Goal: Task Accomplishment & Management: Use online tool/utility

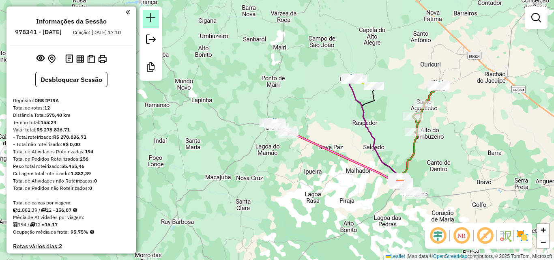
click at [152, 17] on em at bounding box center [151, 18] width 10 height 10
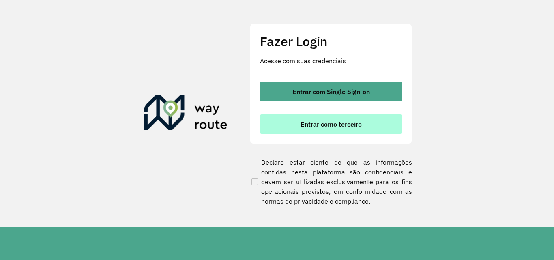
click at [293, 121] on button "Entrar como terceiro" at bounding box center [331, 123] width 142 height 19
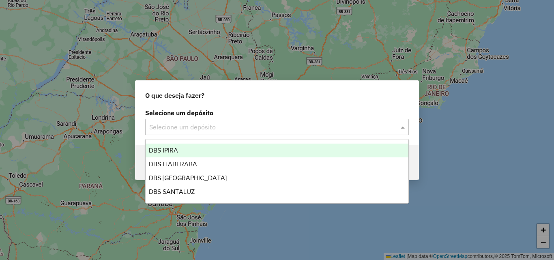
click at [209, 123] on input "text" at bounding box center [268, 128] width 239 height 10
click at [214, 145] on div "DBS IPIRA" at bounding box center [277, 151] width 263 height 14
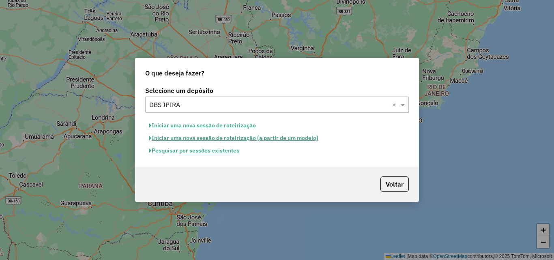
click at [232, 126] on button "Iniciar uma nova sessão de roteirização" at bounding box center [202, 125] width 114 height 13
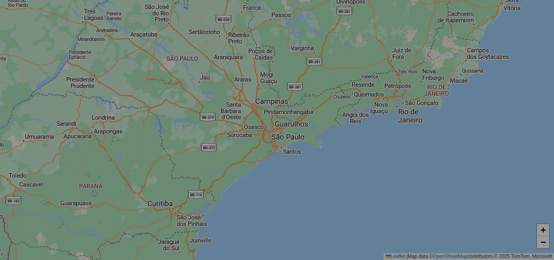
select select "*"
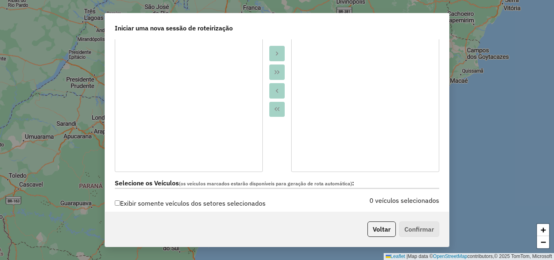
scroll to position [284, 0]
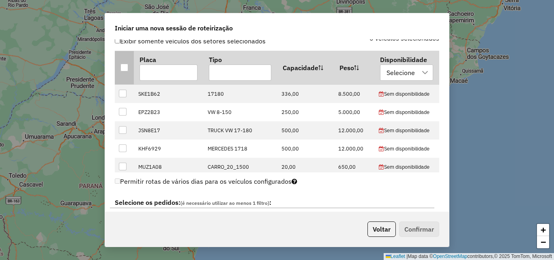
click at [121, 65] on div at bounding box center [125, 68] width 8 height 8
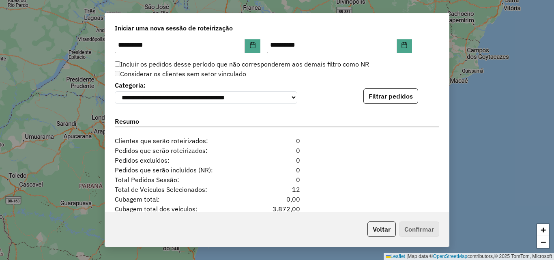
scroll to position [852, 0]
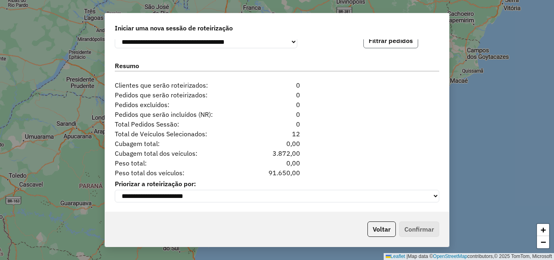
click at [378, 45] on button "Filtrar pedidos" at bounding box center [391, 40] width 55 height 15
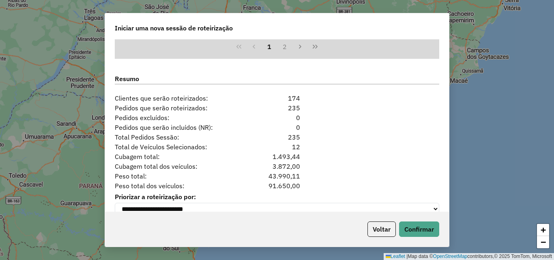
scroll to position [1024, 0]
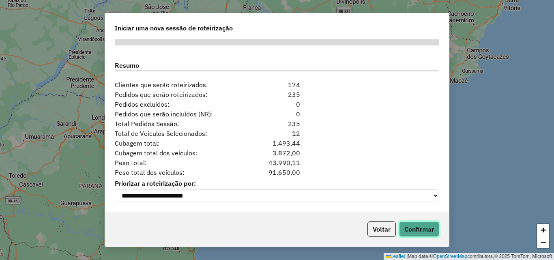
click at [418, 227] on button "Confirmar" at bounding box center [419, 229] width 40 height 15
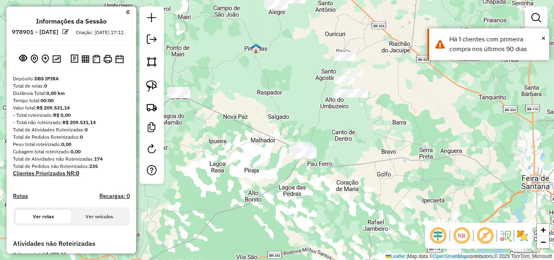
drag, startPoint x: 269, startPoint y: 162, endPoint x: 366, endPoint y: 226, distance: 116.1
click at [366, 226] on div "Janela de atendimento Grade de atendimento Capacidade Transportadoras Veículos …" at bounding box center [277, 130] width 554 height 260
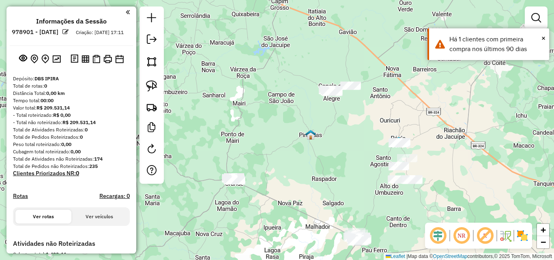
drag, startPoint x: 347, startPoint y: 149, endPoint x: 332, endPoint y: 197, distance: 50.5
click at [332, 197] on div "Janela de atendimento Grade de atendimento Capacidade Transportadoras Veículos …" at bounding box center [277, 130] width 554 height 260
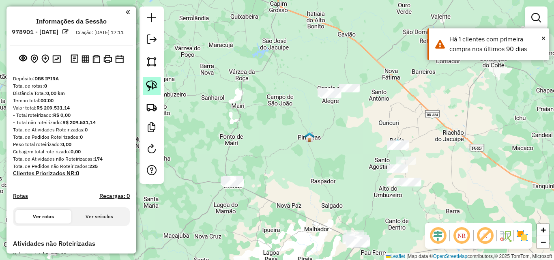
click at [154, 86] on img at bounding box center [151, 85] width 11 height 11
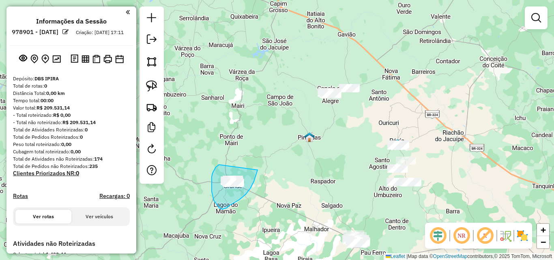
drag, startPoint x: 219, startPoint y: 165, endPoint x: 258, endPoint y: 170, distance: 38.9
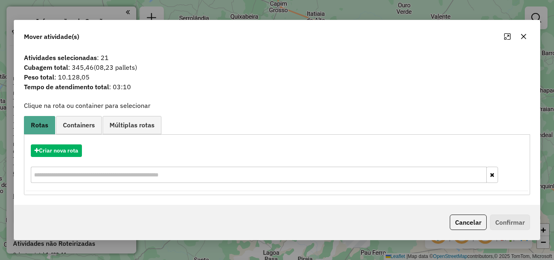
click at [523, 35] on icon "button" at bounding box center [524, 36] width 5 height 5
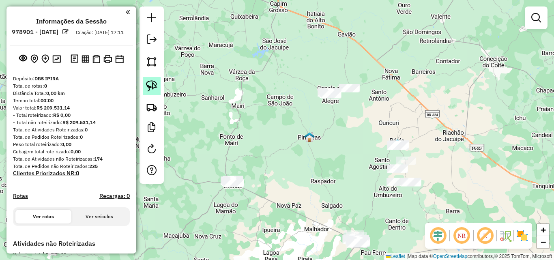
click at [154, 85] on img at bounding box center [151, 85] width 11 height 11
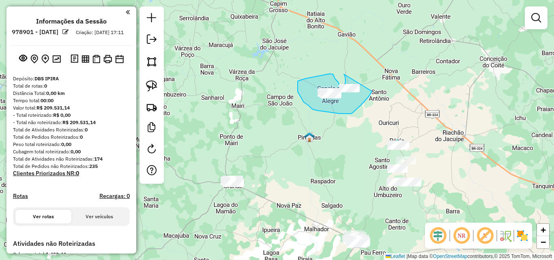
drag, startPoint x: 345, startPoint y: 84, endPoint x: 377, endPoint y: 78, distance: 31.7
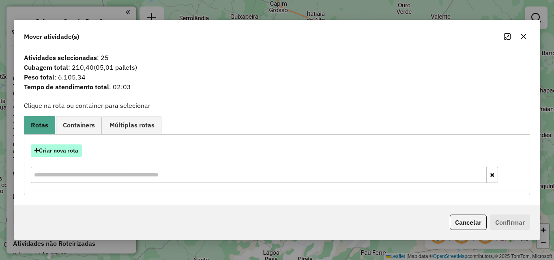
click at [65, 152] on button "Criar nova rota" at bounding box center [56, 150] width 51 height 13
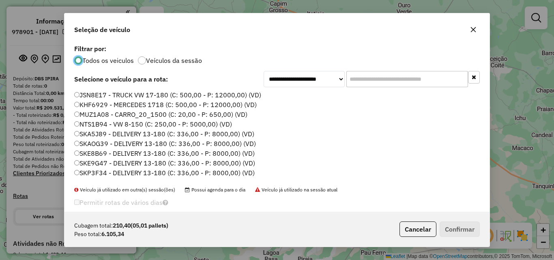
scroll to position [28, 0]
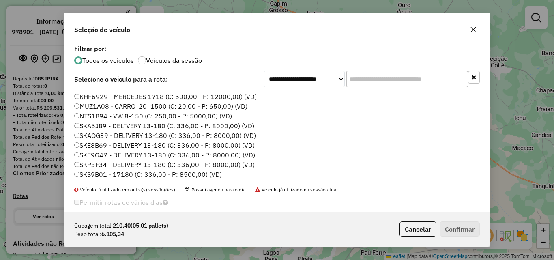
click at [95, 166] on label "SKP3F34 - DELIVERY 13-180 (C: 336,00 - P: 8000,00) (VD)" at bounding box center [164, 165] width 181 height 10
click at [450, 225] on button "Confirmar" at bounding box center [460, 229] width 40 height 15
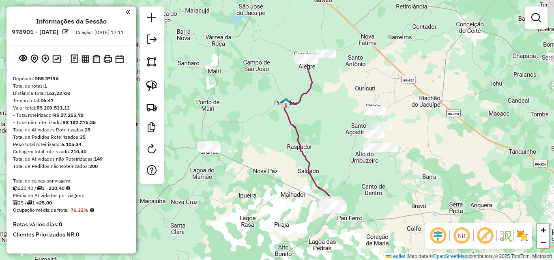
drag, startPoint x: 346, startPoint y: 165, endPoint x: 300, endPoint y: 122, distance: 62.6
click at [319, 128] on div "Janela de atendimento Grade de atendimento Capacidade Transportadoras Veículos …" at bounding box center [277, 130] width 554 height 260
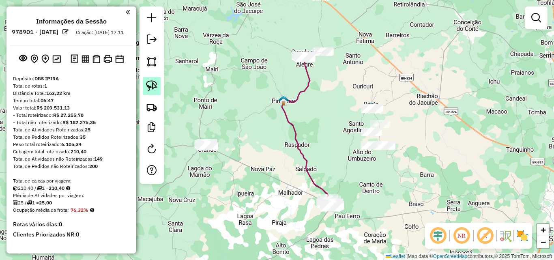
click at [158, 83] on link at bounding box center [152, 86] width 18 height 18
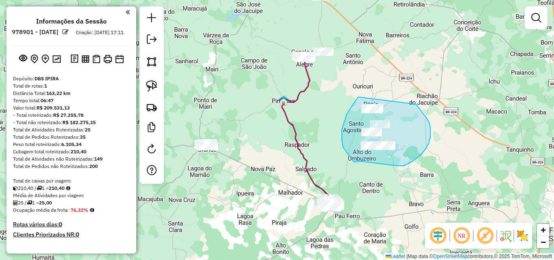
drag, startPoint x: 358, startPoint y: 97, endPoint x: 416, endPoint y: 104, distance: 58.5
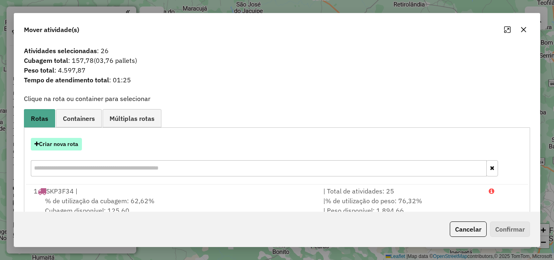
click at [51, 146] on button "Criar nova rota" at bounding box center [56, 144] width 51 height 13
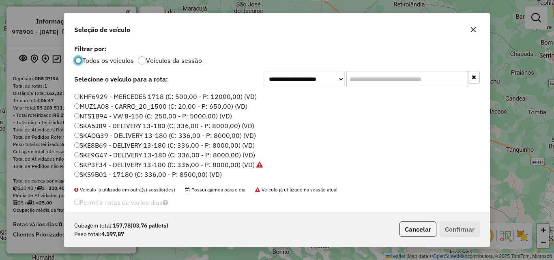
scroll to position [11, 0]
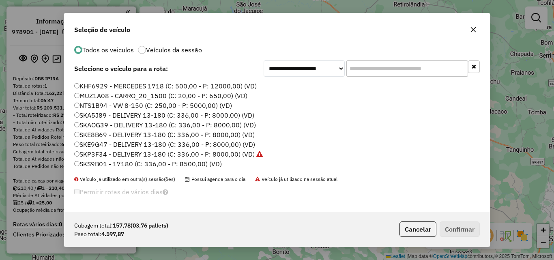
click at [109, 164] on label "SKS9B01 - 17180 (C: 336,00 - P: 8500,00) (VD)" at bounding box center [148, 164] width 148 height 10
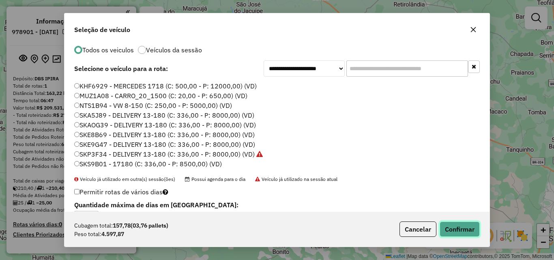
click at [455, 226] on button "Confirmar" at bounding box center [460, 229] width 40 height 15
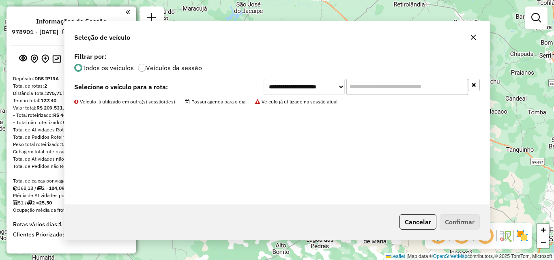
scroll to position [0, 0]
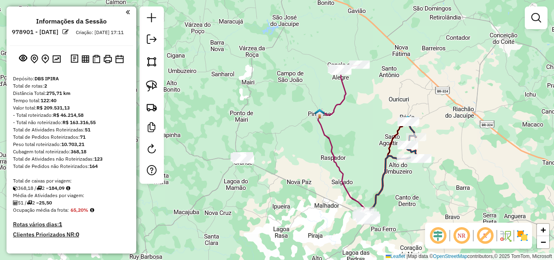
drag, startPoint x: 291, startPoint y: 142, endPoint x: 341, endPoint y: 156, distance: 50.9
click at [341, 156] on div "Janela de atendimento Grade de atendimento Capacidade Transportadoras Veículos …" at bounding box center [277, 130] width 554 height 260
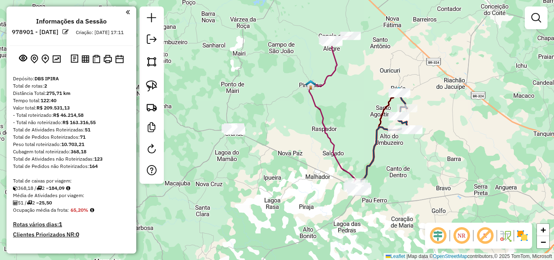
drag, startPoint x: 325, startPoint y: 162, endPoint x: 299, endPoint y: 128, distance: 43.4
click at [299, 128] on div "Janela de atendimento Grade de atendimento Capacidade Transportadoras Veículos …" at bounding box center [277, 130] width 554 height 260
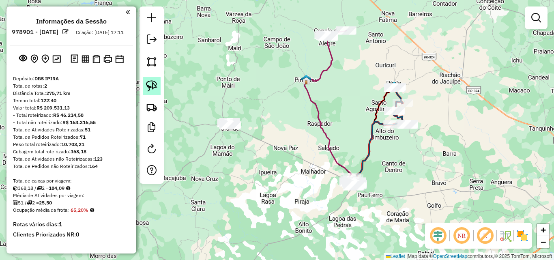
click at [154, 85] on img at bounding box center [151, 85] width 11 height 11
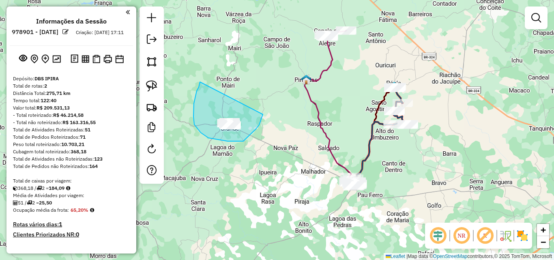
drag, startPoint x: 200, startPoint y: 82, endPoint x: 263, endPoint y: 112, distance: 69.9
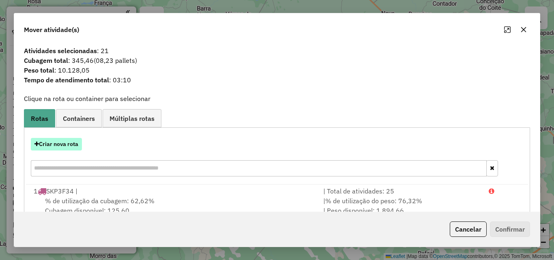
click at [67, 140] on button "Criar nova rota" at bounding box center [56, 144] width 51 height 13
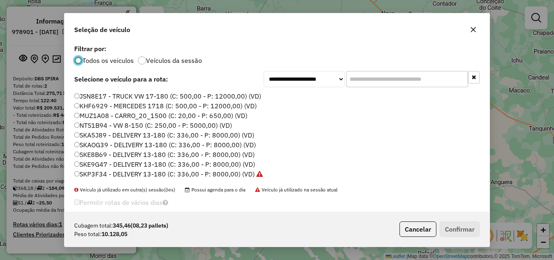
scroll to position [28, 0]
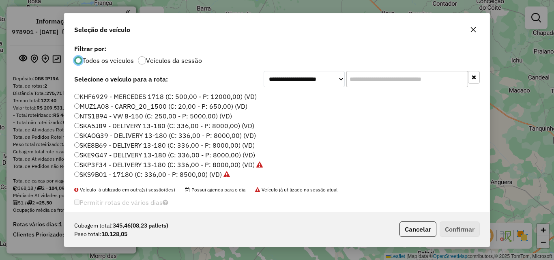
click at [110, 158] on label "SKE9G47 - DELIVERY 13-180 (C: 336,00 - P: 8000,00) (VD)" at bounding box center [164, 155] width 181 height 10
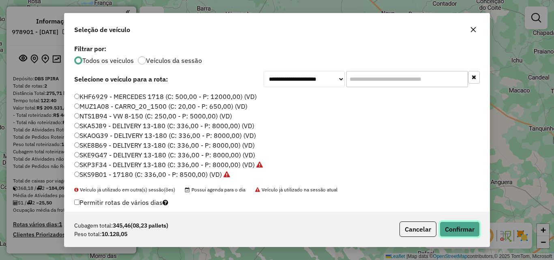
click at [462, 233] on button "Confirmar" at bounding box center [460, 229] width 40 height 15
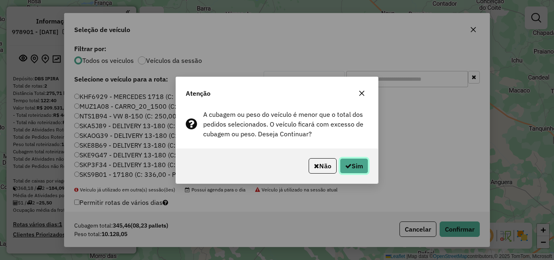
click at [349, 164] on icon "button" at bounding box center [348, 166] width 6 height 6
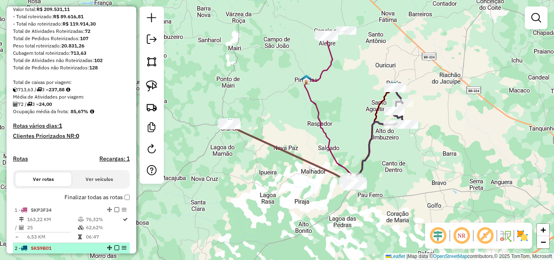
scroll to position [244, 0]
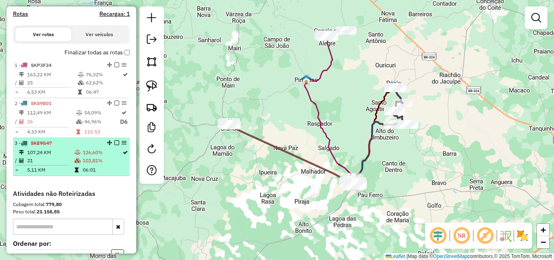
click at [55, 165] on td "21" at bounding box center [50, 161] width 47 height 8
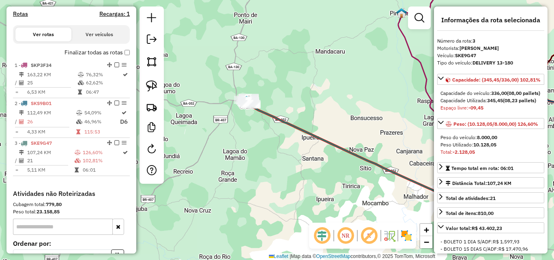
drag, startPoint x: 267, startPoint y: 173, endPoint x: 339, endPoint y: 194, distance: 75.4
click at [339, 194] on div "Janela de atendimento Grade de atendimento Capacidade Transportadoras Veículos …" at bounding box center [277, 130] width 554 height 260
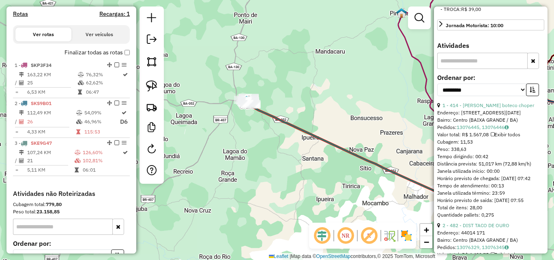
scroll to position [284, 0]
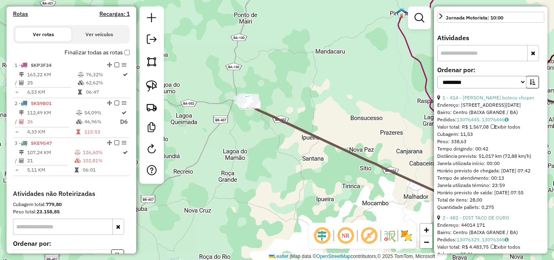
click at [500, 88] on select "**********" at bounding box center [482, 82] width 89 height 13
select select "*********"
click at [438, 88] on select "**********" at bounding box center [482, 82] width 89 height 13
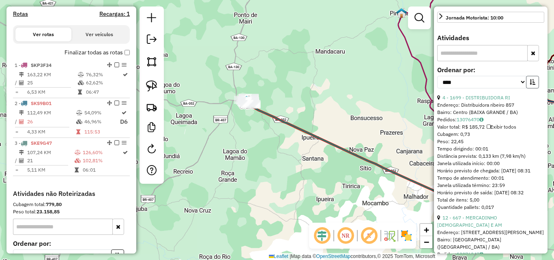
click at [529, 88] on button "button" at bounding box center [532, 82] width 13 height 13
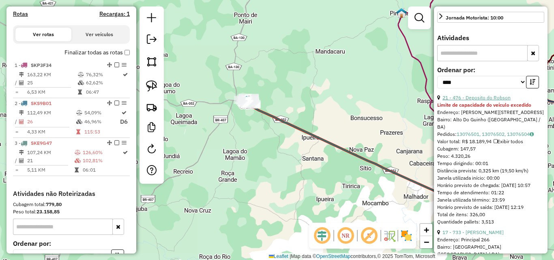
click at [488, 101] on link "21 - 476 - Deposito do Robson" at bounding box center [477, 98] width 68 height 6
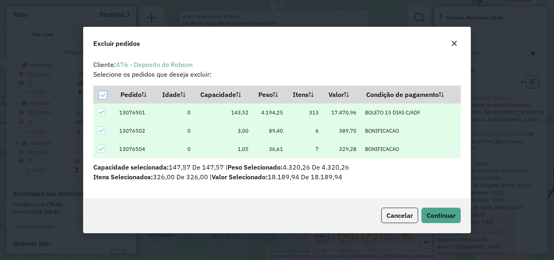
scroll to position [0, 0]
click at [445, 216] on span "Continuar" at bounding box center [441, 215] width 29 height 8
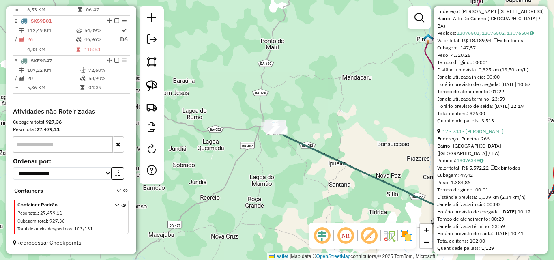
scroll to position [399, 0]
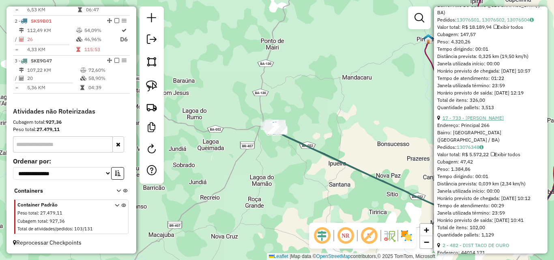
click at [478, 121] on link "17 - 733 - [PERSON_NAME]" at bounding box center [473, 118] width 61 height 6
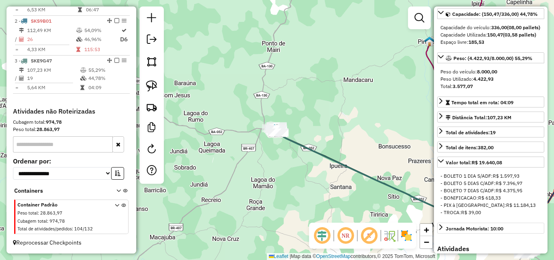
scroll to position [13, 0]
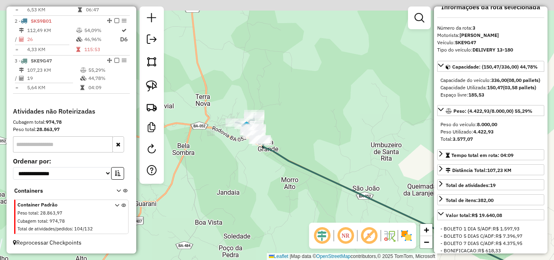
drag, startPoint x: 280, startPoint y: 141, endPoint x: 265, endPoint y: 170, distance: 32.5
click at [266, 179] on div "Janela de atendimento Grade de atendimento Capacidade Transportadoras Veículos …" at bounding box center [277, 130] width 554 height 260
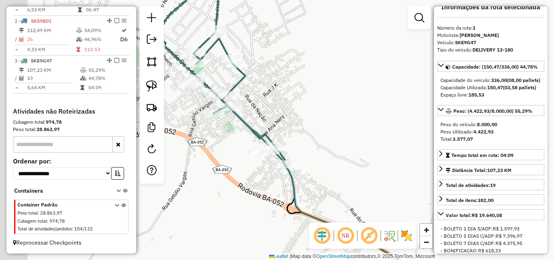
drag, startPoint x: 260, startPoint y: 112, endPoint x: 297, endPoint y: 133, distance: 42.7
click at [297, 133] on div "Janela de atendimento Grade de atendimento Capacidade Transportadoras Veículos …" at bounding box center [277, 130] width 554 height 260
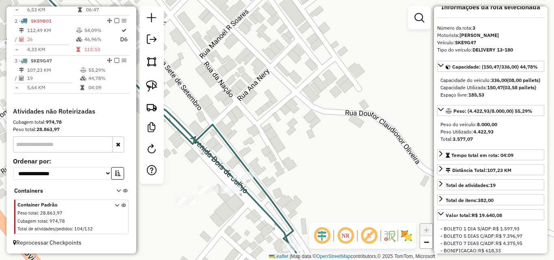
drag, startPoint x: 288, startPoint y: 144, endPoint x: 334, endPoint y: 125, distance: 49.5
click at [332, 125] on div "Janela de atendimento Grade de atendimento Capacidade Transportadoras Veículos …" at bounding box center [277, 130] width 554 height 260
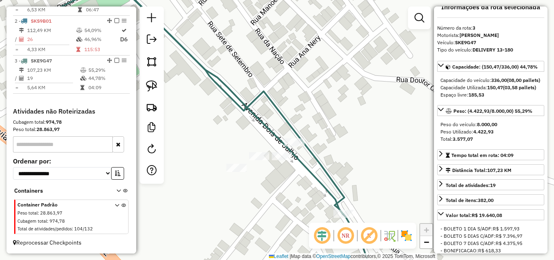
drag, startPoint x: 286, startPoint y: 171, endPoint x: 337, endPoint y: 137, distance: 61.7
click at [337, 137] on div "Janela de atendimento Grade de atendimento Capacidade Transportadoras Veículos …" at bounding box center [277, 130] width 554 height 260
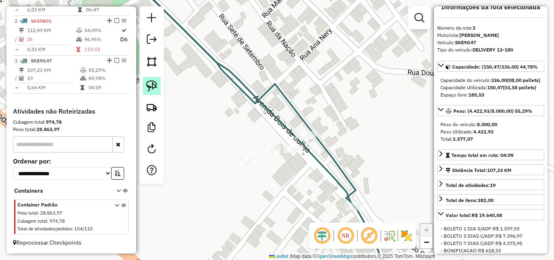
click at [151, 85] on img at bounding box center [151, 85] width 11 height 11
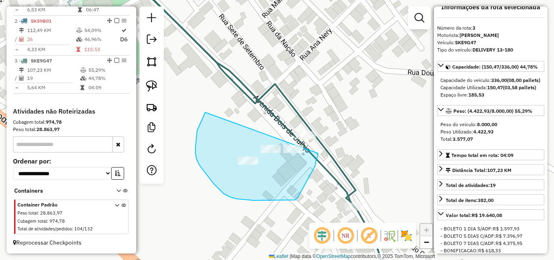
drag, startPoint x: 205, startPoint y: 113, endPoint x: 319, endPoint y: 153, distance: 120.4
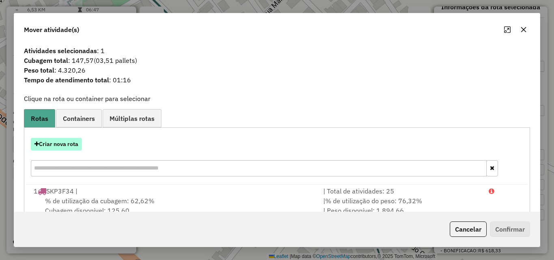
click at [57, 144] on button "Criar nova rota" at bounding box center [56, 144] width 51 height 13
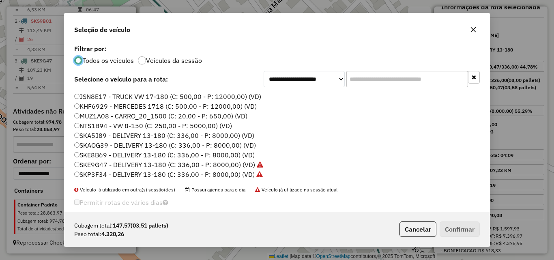
scroll to position [28, 0]
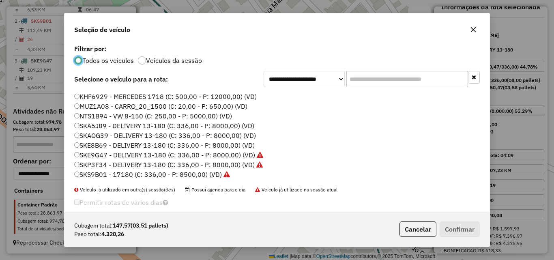
click at [103, 126] on label "SKA5J89 - DELIVERY 13-180 (C: 336,00 - P: 8000,00) (VD)" at bounding box center [164, 126] width 180 height 10
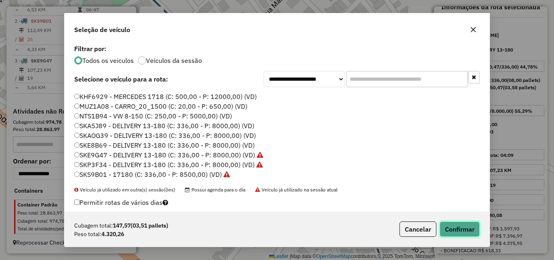
click at [458, 222] on button "Confirmar" at bounding box center [460, 229] width 40 height 15
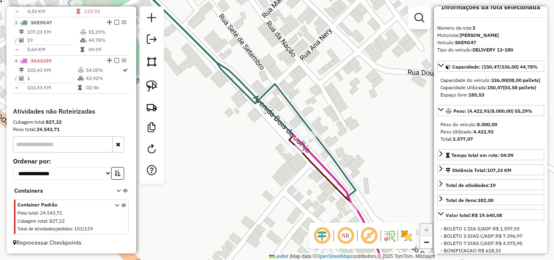
scroll to position [382, 0]
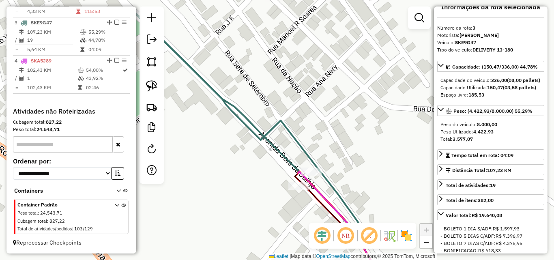
drag, startPoint x: 272, startPoint y: 120, endPoint x: 288, endPoint y: 214, distance: 95.5
click at [291, 217] on icon at bounding box center [267, 170] width 253 height 305
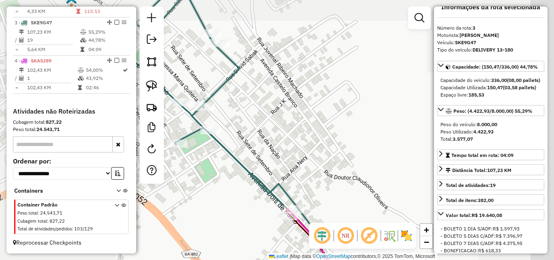
drag, startPoint x: 248, startPoint y: 103, endPoint x: 287, endPoint y: 227, distance: 129.8
click at [287, 227] on div "Janela de atendimento Grade de atendimento Capacidade Transportadoras Veículos …" at bounding box center [277, 130] width 554 height 260
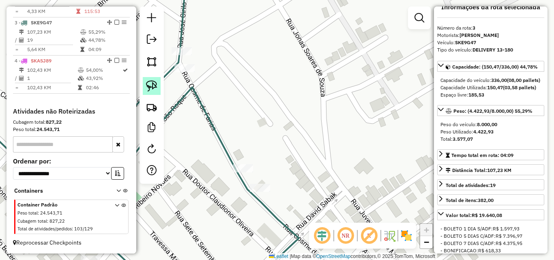
click at [153, 86] on img at bounding box center [151, 85] width 11 height 11
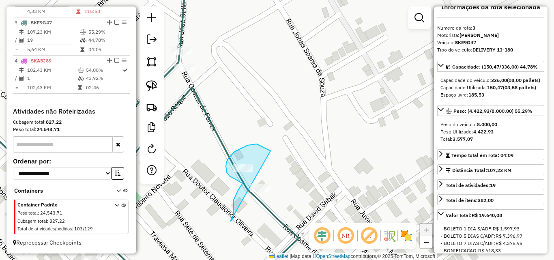
drag, startPoint x: 231, startPoint y: 221, endPoint x: 286, endPoint y: 200, distance: 58.3
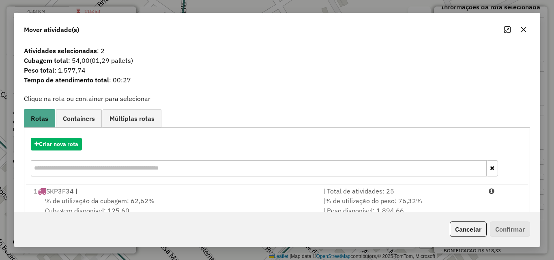
scroll to position [85, 0]
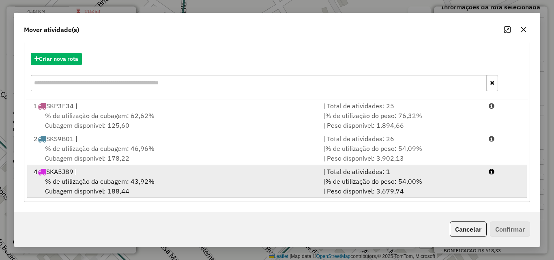
click at [122, 188] on div "% de utilização da cubagem: 43,92% Cubagem disponível: 188,44" at bounding box center [174, 186] width 290 height 19
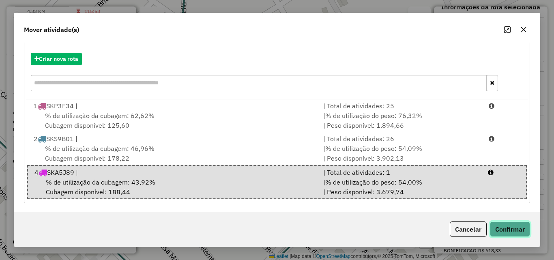
click at [509, 226] on button "Confirmar" at bounding box center [510, 229] width 40 height 15
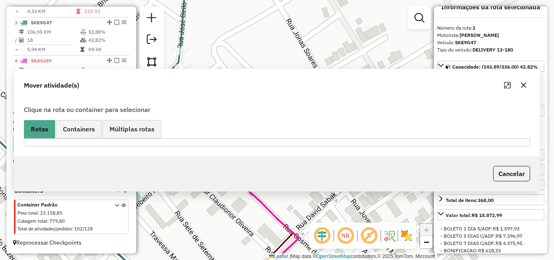
scroll to position [0, 0]
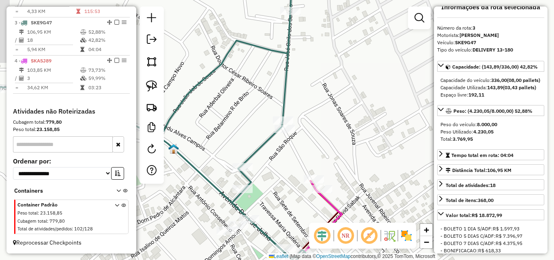
drag, startPoint x: 373, startPoint y: 197, endPoint x: 336, endPoint y: 103, distance: 101.0
click at [336, 103] on div "Janela de atendimento Grade de atendimento Capacidade Transportadoras Veículos …" at bounding box center [277, 130] width 554 height 260
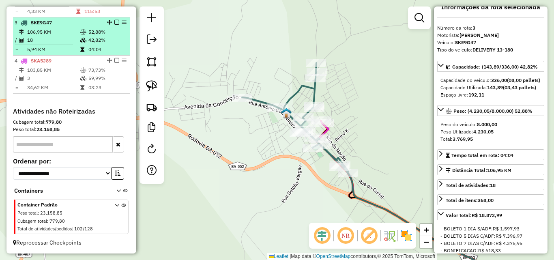
click at [54, 41] on td "18" at bounding box center [53, 40] width 53 height 8
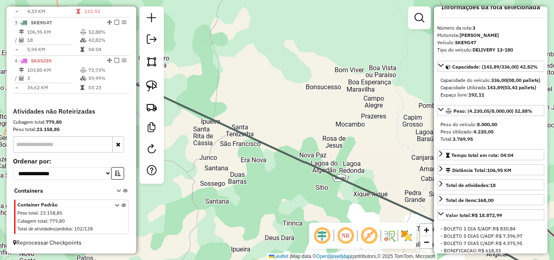
drag, startPoint x: 215, startPoint y: 168, endPoint x: 272, endPoint y: 210, distance: 71.0
click at [272, 210] on div "Janela de atendimento Grade de atendimento Capacidade Transportadoras Veículos …" at bounding box center [277, 130] width 554 height 260
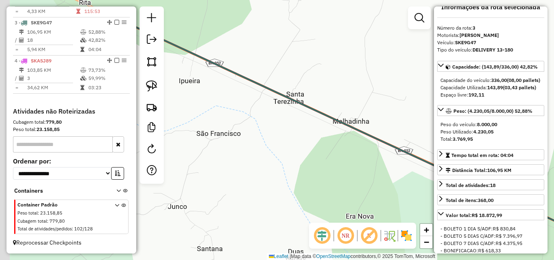
drag, startPoint x: 286, startPoint y: 155, endPoint x: 358, endPoint y: 221, distance: 98.0
click at [358, 221] on div "Janela de atendimento Grade de atendimento Capacidade Transportadoras Veículos …" at bounding box center [277, 130] width 554 height 260
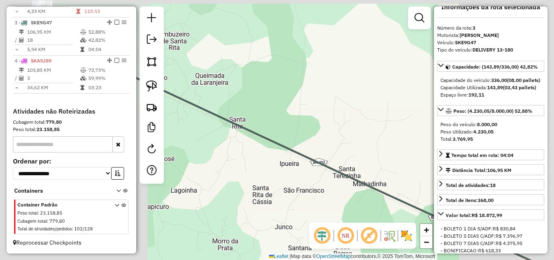
drag, startPoint x: 246, startPoint y: 189, endPoint x: 328, endPoint y: 228, distance: 91.1
click at [338, 226] on hb-router-mapa "Informações da Sessão 978901 - [DATE] Criação: [DATE] 17:11 Depósito: DBS IPIRA…" at bounding box center [277, 130] width 554 height 260
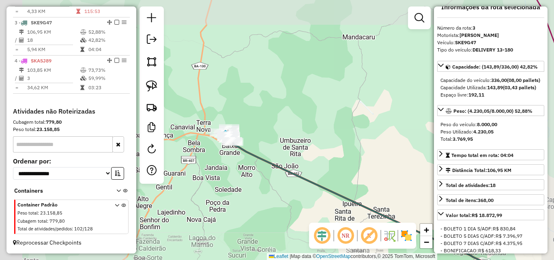
drag, startPoint x: 280, startPoint y: 199, endPoint x: 321, endPoint y: 228, distance: 50.6
click at [321, 228] on hb-router-mapa "Informações da Sessão 978901 - [DATE] Criação: [DATE] 17:11 Depósito: DBS IPIRA…" at bounding box center [277, 130] width 554 height 260
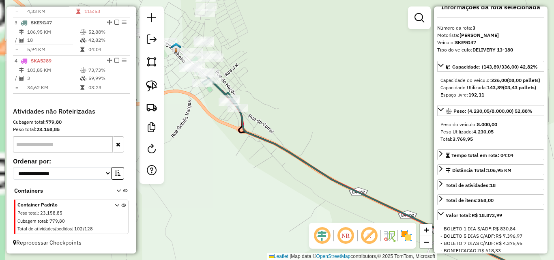
drag, startPoint x: 244, startPoint y: 174, endPoint x: 319, endPoint y: 276, distance: 126.9
click at [319, 260] on html "Aguarde... Pop-up bloqueado! Seu navegador bloqueou automáticamente a abertura …" at bounding box center [277, 130] width 554 height 260
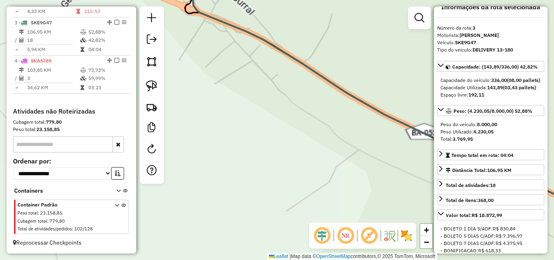
click at [357, 260] on html "Aguarde... Pop-up bloqueado! Seu navegador bloqueou automáticamente a abertura …" at bounding box center [277, 130] width 554 height 260
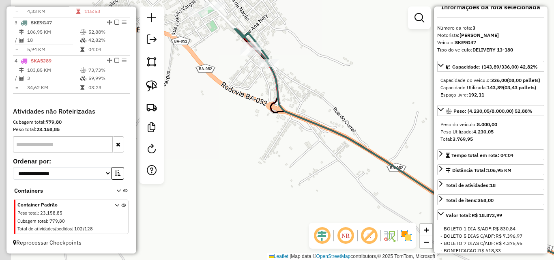
drag, startPoint x: 212, startPoint y: 39, endPoint x: 262, endPoint y: 119, distance: 94.0
click at [246, 140] on div "Janela de atendimento Grade de atendimento Capacidade Transportadoras Veículos …" at bounding box center [277, 130] width 554 height 260
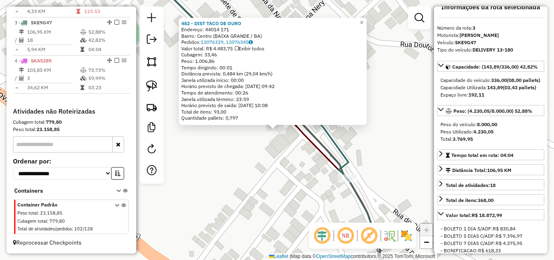
click at [283, 175] on div "482 - DIST TACO DE OURO Endereço: 44014 171 Bairro: Centro (BAIXA GRANDE / BA) …" at bounding box center [277, 130] width 554 height 260
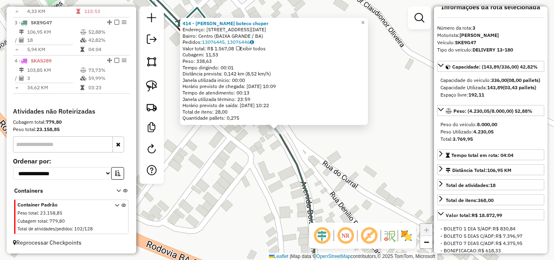
click at [265, 190] on div "414 - [PERSON_NAME] boteco choper Endereço: Av. [DATE] Bairro: [GEOGRAPHIC_DATA…" at bounding box center [277, 130] width 554 height 260
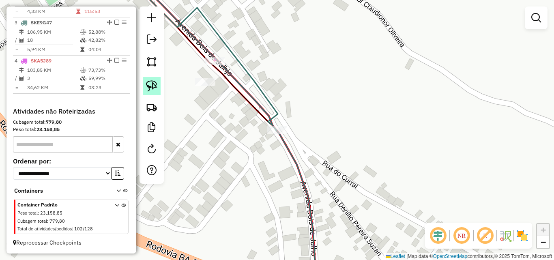
click at [151, 82] on img at bounding box center [151, 85] width 11 height 11
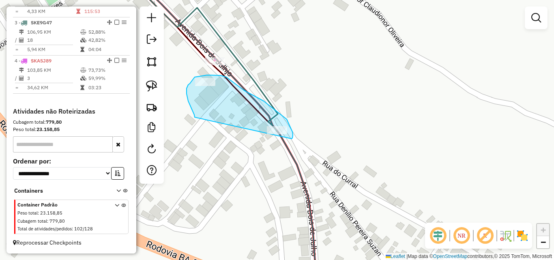
drag, startPoint x: 195, startPoint y: 117, endPoint x: 291, endPoint y: 139, distance: 98.3
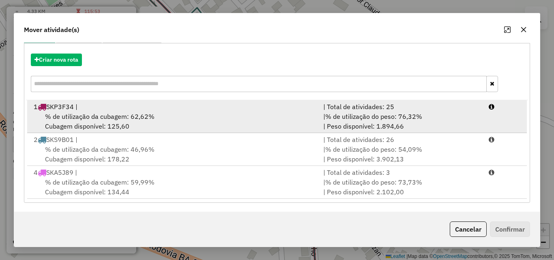
scroll to position [85, 0]
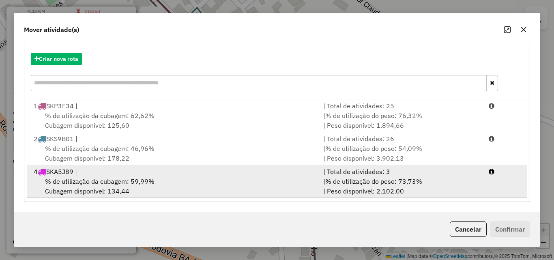
click at [190, 184] on div "% de utilização da cubagem: 59,99% Cubagem disponível: 134,44" at bounding box center [174, 186] width 290 height 19
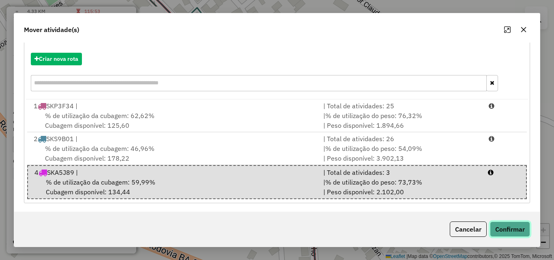
click at [509, 233] on button "Confirmar" at bounding box center [510, 229] width 40 height 15
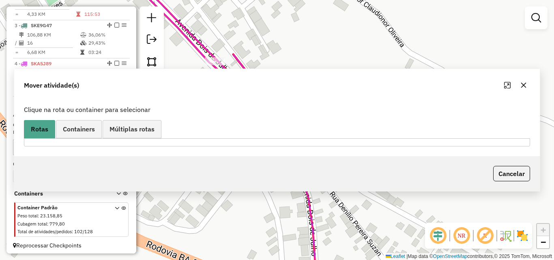
scroll to position [0, 0]
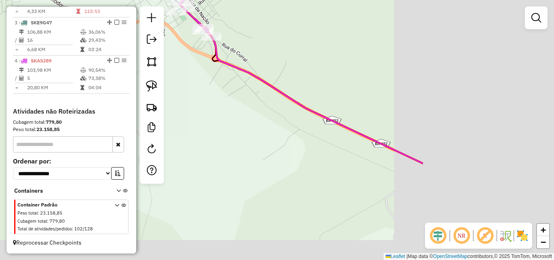
drag, startPoint x: 469, startPoint y: 156, endPoint x: 246, endPoint y: 35, distance: 254.0
click at [259, 37] on div "Janela de atendimento Grade de atendimento Capacidade Transportadoras Veículos …" at bounding box center [277, 130] width 554 height 260
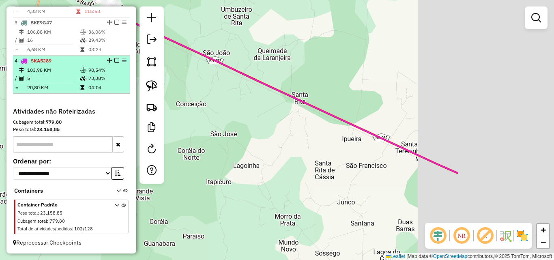
drag, startPoint x: 334, startPoint y: 122, endPoint x: 125, endPoint y: 70, distance: 214.6
click at [161, 72] on hb-router-mapa "Informações da Sessão 978901 - [DATE] Criação: [DATE] 17:11 Depósito: DBS IPIRA…" at bounding box center [277, 130] width 554 height 260
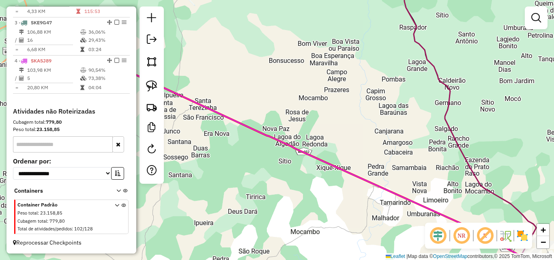
drag, startPoint x: 281, startPoint y: 161, endPoint x: 213, endPoint y: 104, distance: 89.1
click at [222, 113] on div "Janela de atendimento Grade de atendimento Capacidade Transportadoras Veículos …" at bounding box center [277, 130] width 554 height 260
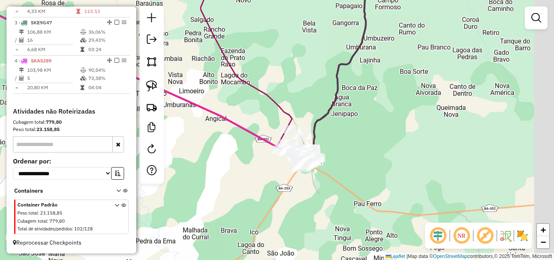
drag, startPoint x: 344, startPoint y: 156, endPoint x: 225, endPoint y: 143, distance: 119.6
click at [228, 149] on div "Janela de atendimento Grade de atendimento Capacidade Transportadoras Veículos …" at bounding box center [277, 130] width 554 height 260
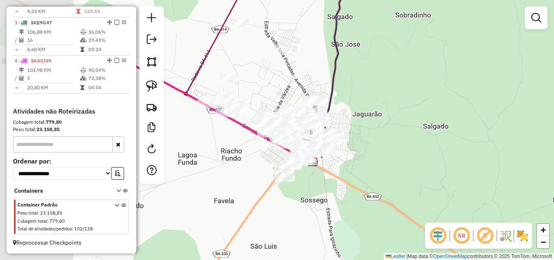
drag, startPoint x: 274, startPoint y: 152, endPoint x: 392, endPoint y: 124, distance: 121.0
click at [392, 124] on div "Janela de atendimento Grade de atendimento Capacidade Transportadoras Veículos …" at bounding box center [277, 130] width 554 height 260
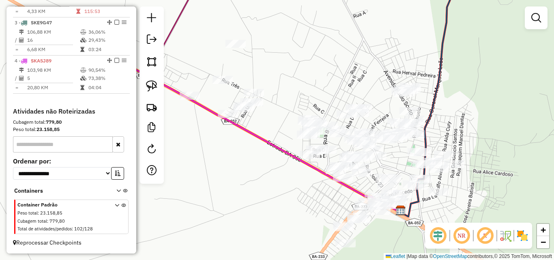
drag, startPoint x: 359, startPoint y: 124, endPoint x: 454, endPoint y: 118, distance: 94.8
click at [454, 118] on div "Janela de atendimento Grade de atendimento Capacidade Transportadoras Veículos …" at bounding box center [277, 130] width 554 height 260
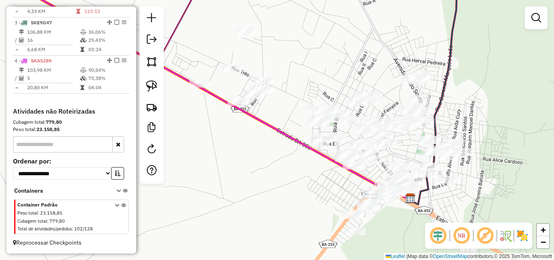
drag, startPoint x: 283, startPoint y: 131, endPoint x: 292, endPoint y: 118, distance: 15.5
click at [292, 118] on div "Janela de atendimento Grade de atendimento Capacidade Transportadoras Veículos …" at bounding box center [277, 130] width 554 height 260
click at [147, 89] on img at bounding box center [151, 85] width 11 height 11
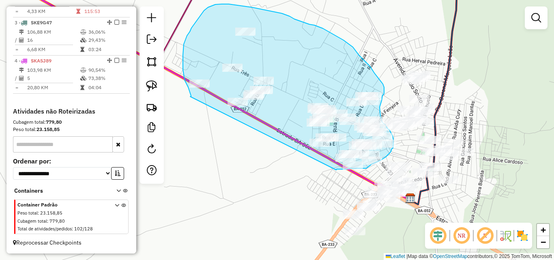
drag, startPoint x: 190, startPoint y: 97, endPoint x: 336, endPoint y: 170, distance: 163.5
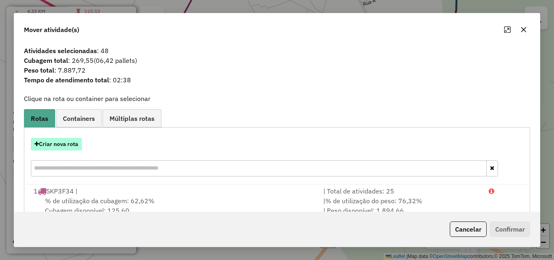
click at [61, 141] on button "Criar nova rota" at bounding box center [56, 144] width 51 height 13
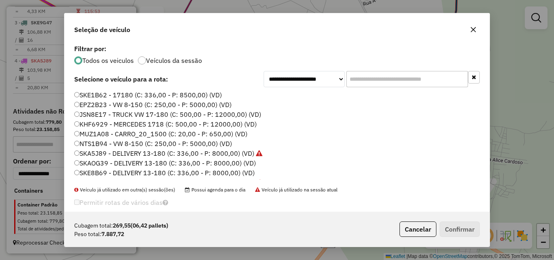
click at [105, 95] on label "SKE1B62 - 17180 (C: 336,00 - P: 8500,00) (VD)" at bounding box center [148, 95] width 148 height 10
click at [456, 226] on button "Confirmar" at bounding box center [460, 229] width 40 height 15
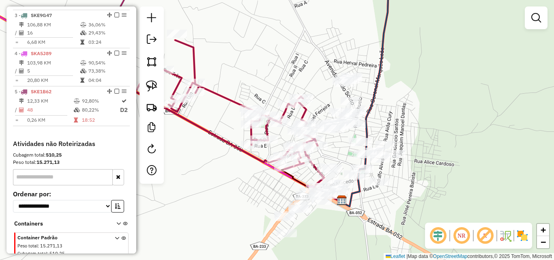
drag, startPoint x: 475, startPoint y: 118, endPoint x: 401, endPoint y: 125, distance: 73.9
click at [403, 123] on div "Janela de atendimento Grade de atendimento Capacidade Transportadoras Veículos …" at bounding box center [277, 130] width 554 height 260
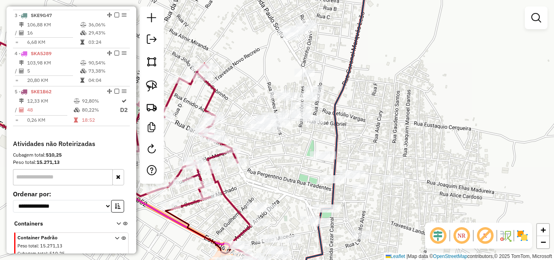
drag, startPoint x: 437, startPoint y: 138, endPoint x: 439, endPoint y: 155, distance: 16.4
click at [439, 155] on div "Janela de atendimento Grade de atendimento Capacidade Transportadoras Veículos …" at bounding box center [277, 130] width 554 height 260
click at [151, 88] on img at bounding box center [151, 85] width 11 height 11
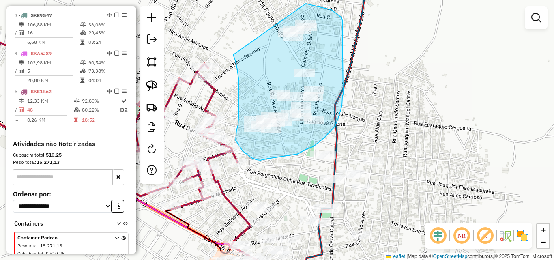
drag, startPoint x: 235, startPoint y: 60, endPoint x: 306, endPoint y: 4, distance: 90.6
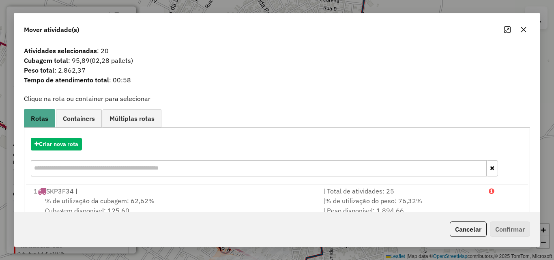
click at [529, 31] on button "button" at bounding box center [523, 29] width 13 height 13
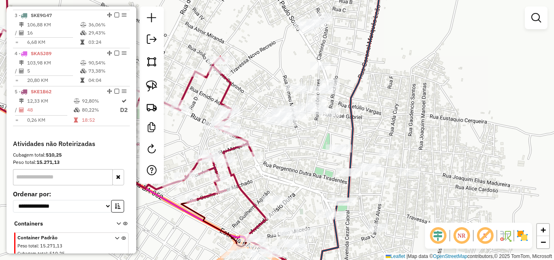
drag, startPoint x: 383, startPoint y: 129, endPoint x: 399, endPoint y: 122, distance: 17.3
click at [399, 122] on div "Janela de atendimento Grade de atendimento Capacidade Transportadoras Veículos …" at bounding box center [277, 130] width 554 height 260
click at [148, 89] on img at bounding box center [151, 85] width 11 height 11
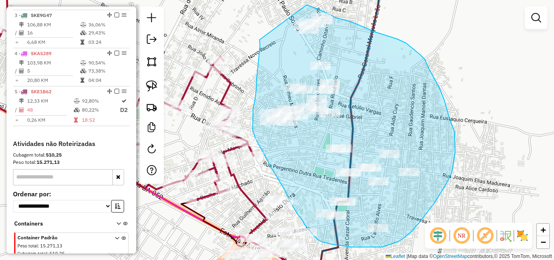
drag, startPoint x: 260, startPoint y: 50, endPoint x: 307, endPoint y: 5, distance: 64.9
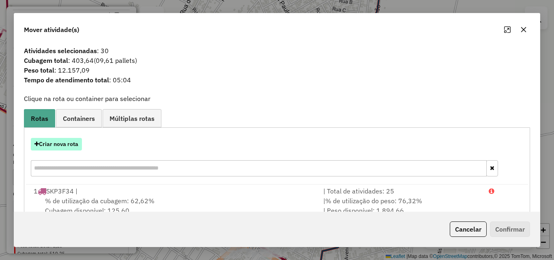
click at [75, 146] on button "Criar nova rota" at bounding box center [56, 144] width 51 height 13
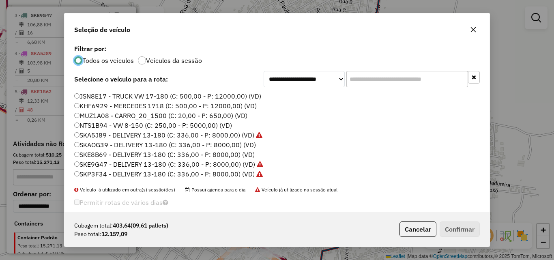
scroll to position [28, 0]
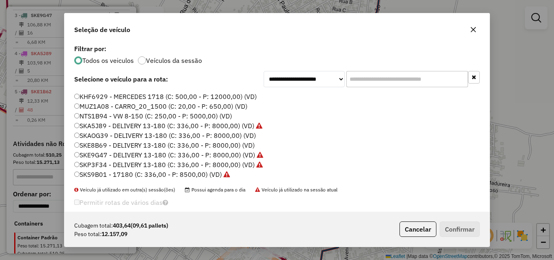
click at [95, 116] on label "NTS1B94 - VW 8-150 (C: 250,00 - P: 5000,00) (VD)" at bounding box center [153, 116] width 158 height 10
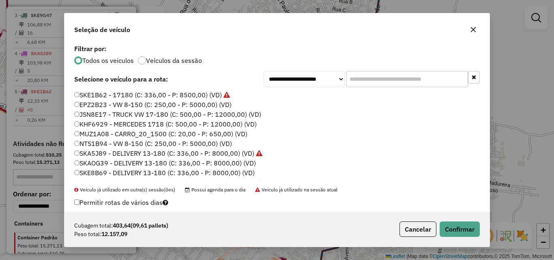
click at [102, 124] on label "KHF6929 - MERCEDES 1718 (C: 500,00 - P: 12000,00) (VD)" at bounding box center [165, 124] width 183 height 10
click at [465, 226] on button "Confirmar" at bounding box center [460, 229] width 40 height 15
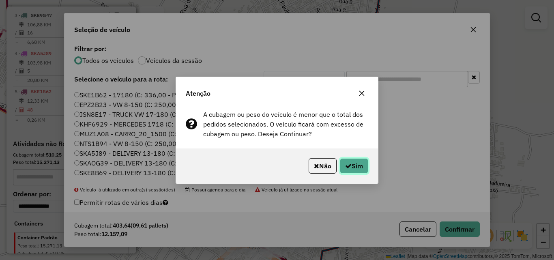
click at [358, 166] on button "Sim" at bounding box center [354, 165] width 28 height 15
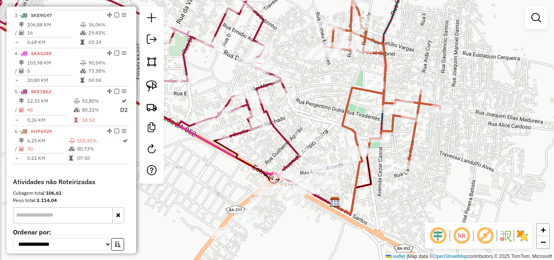
drag, startPoint x: 296, startPoint y: 178, endPoint x: 348, endPoint y: 99, distance: 95.2
click at [348, 88] on div "Janela de atendimento Grade de atendimento Capacidade Transportadoras Veículos …" at bounding box center [277, 130] width 554 height 260
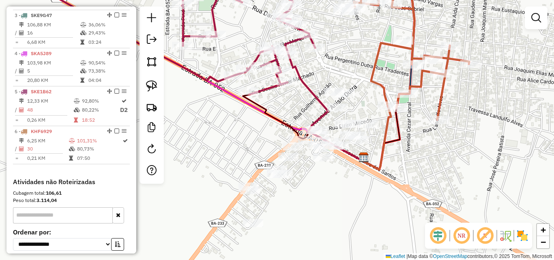
drag, startPoint x: 353, startPoint y: 198, endPoint x: 375, endPoint y: 162, distance: 42.2
click at [375, 162] on div "Janela de atendimento Grade de atendimento Capacidade Transportadoras Veículos …" at bounding box center [277, 130] width 554 height 260
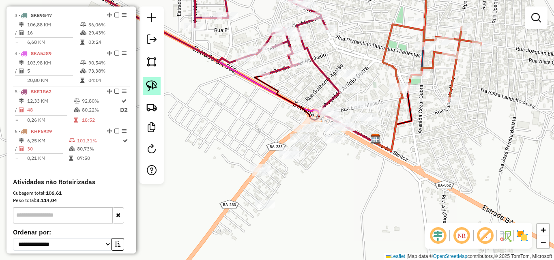
click at [149, 85] on img at bounding box center [151, 85] width 11 height 11
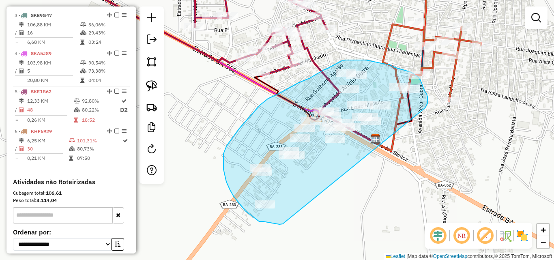
drag, startPoint x: 283, startPoint y: 224, endPoint x: 425, endPoint y: 108, distance: 183.4
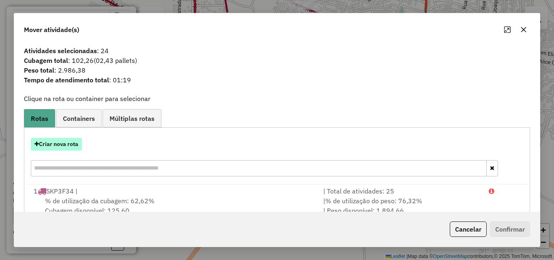
click at [72, 150] on button "Criar nova rota" at bounding box center [56, 144] width 51 height 13
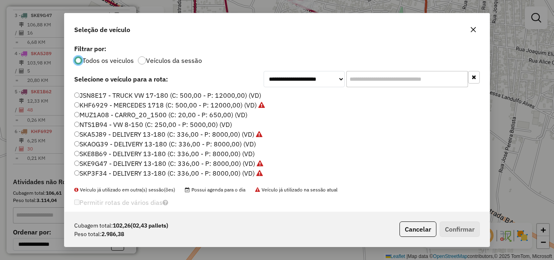
scroll to position [28, 0]
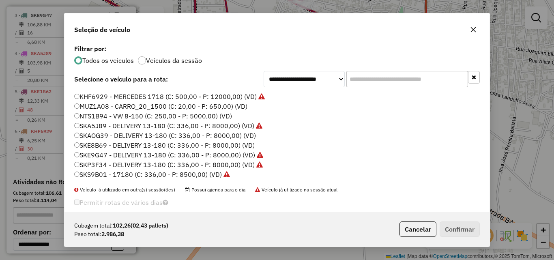
click at [107, 116] on label "NTS1B94 - VW 8-150 (C: 250,00 - P: 5000,00) (VD)" at bounding box center [153, 116] width 158 height 10
click at [467, 231] on button "Confirmar" at bounding box center [460, 229] width 40 height 15
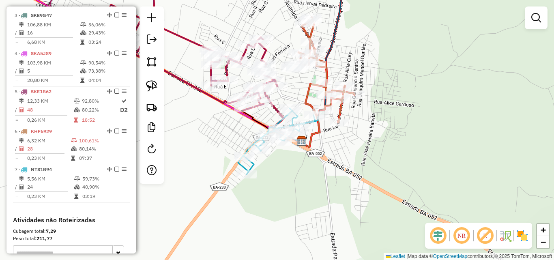
drag, startPoint x: 313, startPoint y: 199, endPoint x: 392, endPoint y: 199, distance: 78.7
click at [392, 199] on div "Janela de atendimento Grade de atendimento Capacidade Transportadoras Veículos …" at bounding box center [277, 130] width 554 height 260
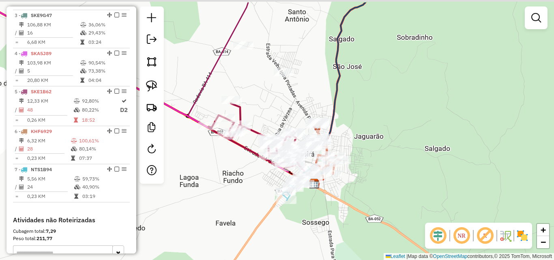
drag, startPoint x: 276, startPoint y: 75, endPoint x: 261, endPoint y: 110, distance: 38.5
click at [261, 110] on div "Janela de atendimento Grade de atendimento Capacidade Transportadoras Veículos …" at bounding box center [277, 130] width 554 height 260
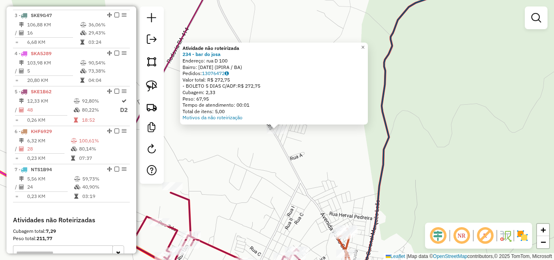
click at [341, 149] on div "Atividade não roteirizada 234 - bar do [PERSON_NAME]: rua D 100 Bairro: [DATE] …" at bounding box center [277, 130] width 554 height 260
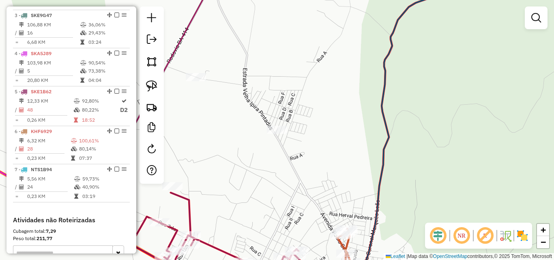
drag, startPoint x: 306, startPoint y: 116, endPoint x: 317, endPoint y: 128, distance: 17.2
click at [317, 128] on div "Janela de atendimento Grade de atendimento Capacidade Transportadoras Veículos …" at bounding box center [277, 130] width 554 height 260
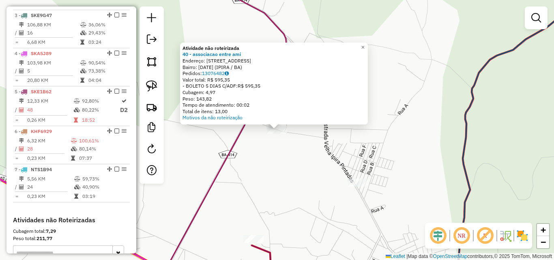
click at [412, 173] on div "Atividade não roteirizada 40 - associacao entre ami Endereço: estrada velha de …" at bounding box center [277, 130] width 554 height 260
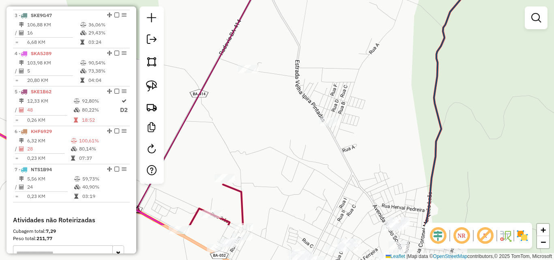
drag, startPoint x: 399, startPoint y: 185, endPoint x: 359, endPoint y: 93, distance: 100.3
click at [359, 93] on div "Janela de atendimento Grade de atendimento Capacidade Transportadoras Veículos …" at bounding box center [277, 130] width 554 height 260
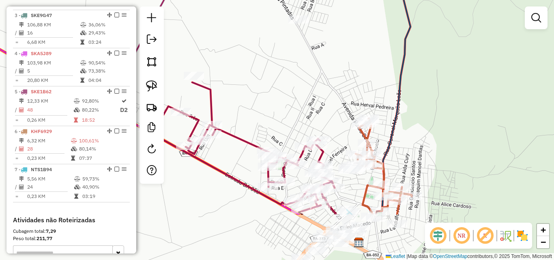
drag, startPoint x: 382, startPoint y: 128, endPoint x: 364, endPoint y: 50, distance: 80.2
click at [364, 50] on div "Janela de atendimento Grade de atendimento Capacidade Transportadoras Veículos …" at bounding box center [277, 130] width 554 height 260
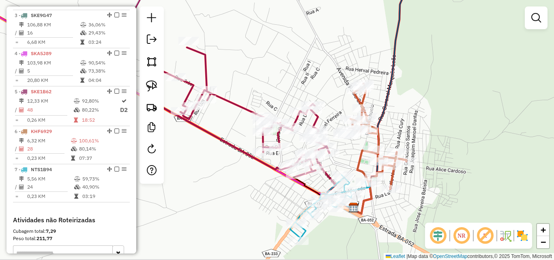
drag, startPoint x: 434, startPoint y: 135, endPoint x: 430, endPoint y: 125, distance: 10.9
click at [430, 125] on div "Janela de atendimento Grade de atendimento Capacidade Transportadoras Veículos …" at bounding box center [277, 130] width 554 height 260
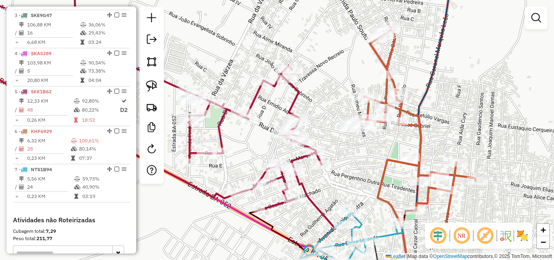
drag, startPoint x: 153, startPoint y: 85, endPoint x: 313, endPoint y: 100, distance: 161.0
click at [153, 85] on img at bounding box center [151, 85] width 11 height 11
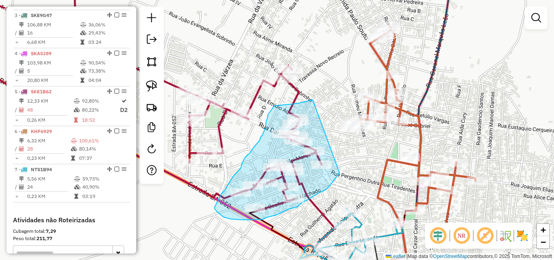
drag, startPoint x: 313, startPoint y: 100, endPoint x: 340, endPoint y: 173, distance: 77.8
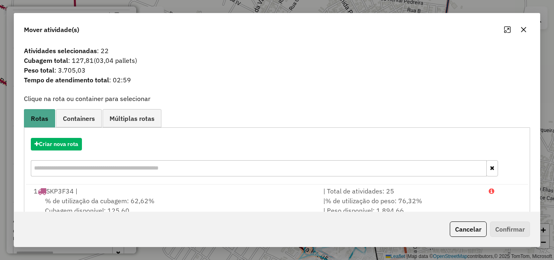
click at [527, 28] on icon "button" at bounding box center [524, 29] width 6 height 6
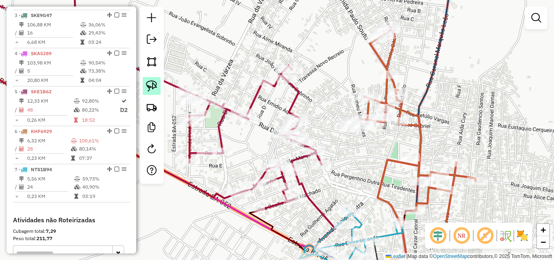
click at [155, 87] on img at bounding box center [151, 85] width 11 height 11
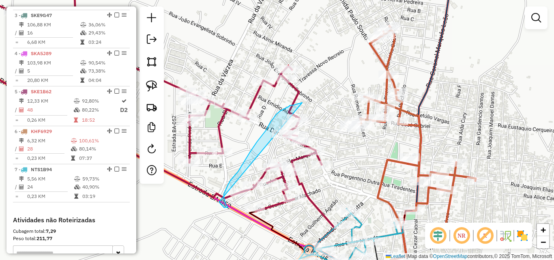
drag, startPoint x: 302, startPoint y: 103, endPoint x: 219, endPoint y: 202, distance: 129.7
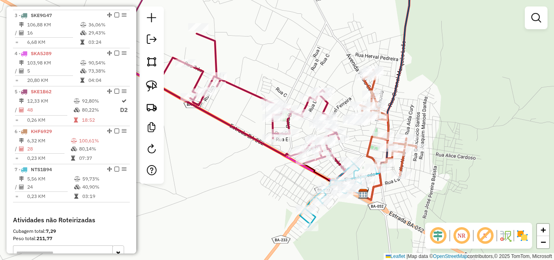
drag, startPoint x: 404, startPoint y: 128, endPoint x: 484, endPoint y: 141, distance: 81.4
click at [484, 141] on div "Janela de atendimento Grade de atendimento Capacidade Transportadoras Veículos …" at bounding box center [277, 130] width 554 height 260
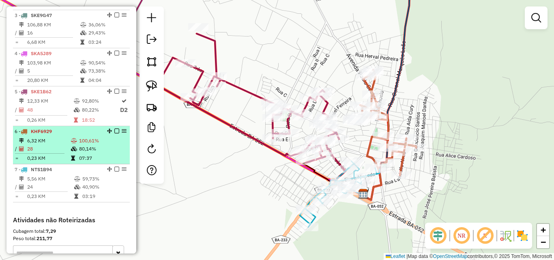
click at [50, 162] on td "0,23 KM" at bounding box center [49, 158] width 44 height 8
select select "*********"
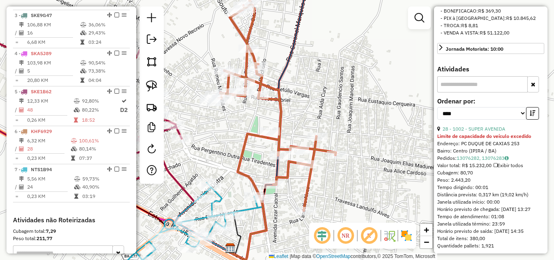
scroll to position [284, 0]
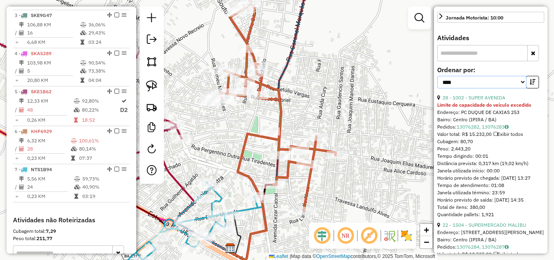
click at [481, 88] on select "**********" at bounding box center [482, 82] width 89 height 13
click at [532, 85] on icon "button" at bounding box center [533, 82] width 6 height 6
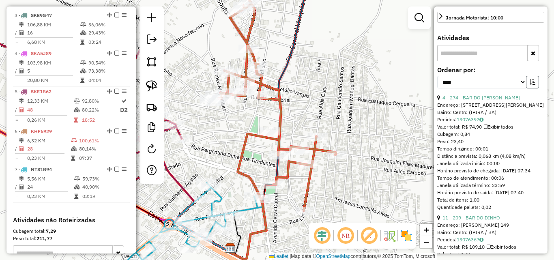
click at [530, 85] on icon "button" at bounding box center [533, 82] width 6 height 6
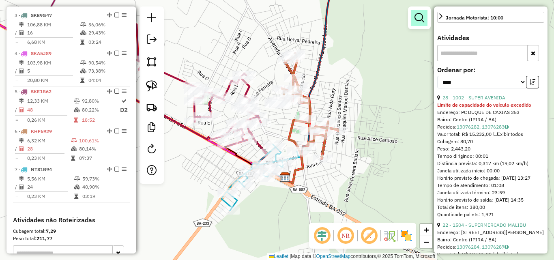
click at [423, 19] on em at bounding box center [420, 18] width 10 height 10
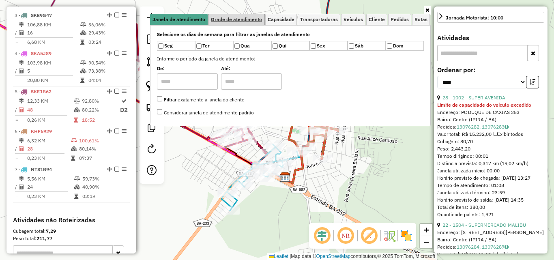
click at [222, 20] on span "Grade de atendimento" at bounding box center [236, 19] width 51 height 5
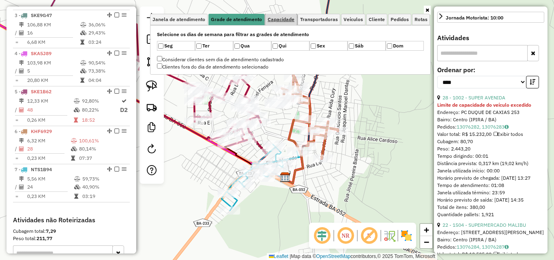
click at [292, 21] on span "Capacidade" at bounding box center [281, 19] width 27 height 5
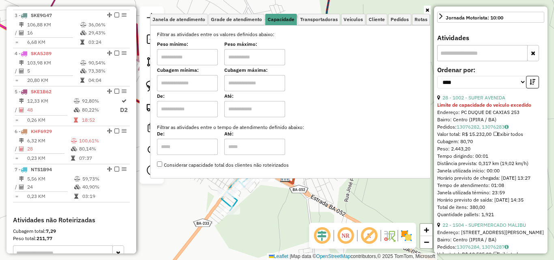
click at [202, 56] on input "text" at bounding box center [187, 57] width 61 height 16
type input "****"
click at [256, 63] on input "text" at bounding box center [254, 57] width 61 height 16
type input "******"
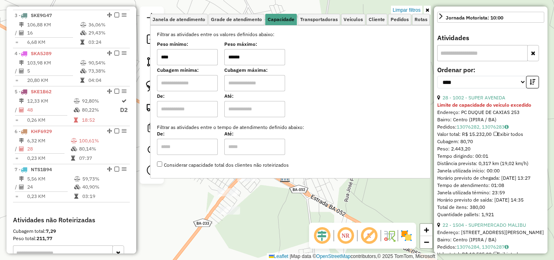
click at [344, 196] on div "Limpar filtros Janela de atendimento Grade de atendimento Capacidade Transporta…" at bounding box center [277, 130] width 554 height 260
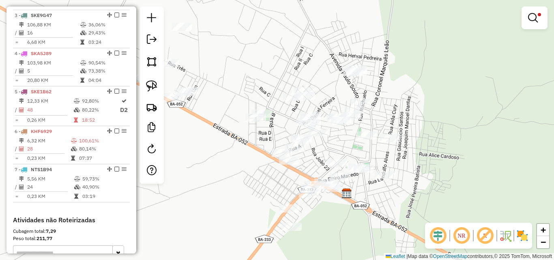
drag, startPoint x: 336, startPoint y: 190, endPoint x: 398, endPoint y: 207, distance: 63.8
click at [398, 207] on div "Limpar filtros Janela de atendimento Grade de atendimento Capacidade Transporta…" at bounding box center [277, 130] width 554 height 260
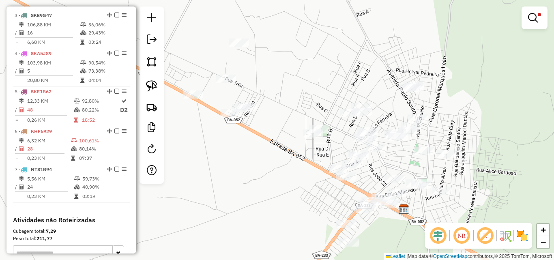
drag, startPoint x: 225, startPoint y: 160, endPoint x: 282, endPoint y: 176, distance: 59.4
click at [282, 176] on div "Limpar filtros Janela de atendimento Grade de atendimento Capacidade Transporta…" at bounding box center [277, 130] width 554 height 260
click at [148, 82] on img at bounding box center [151, 85] width 11 height 11
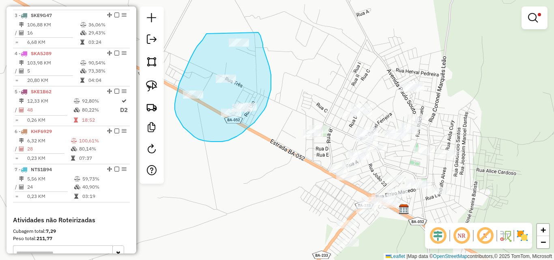
drag, startPoint x: 207, startPoint y: 34, endPoint x: 255, endPoint y: 30, distance: 48.8
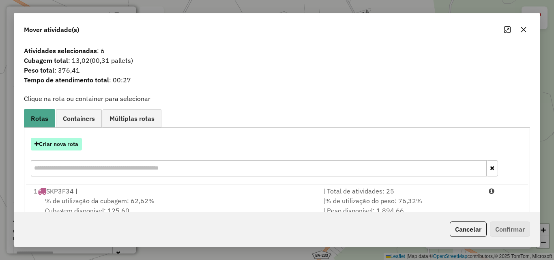
click at [70, 143] on button "Criar nova rota" at bounding box center [56, 144] width 51 height 13
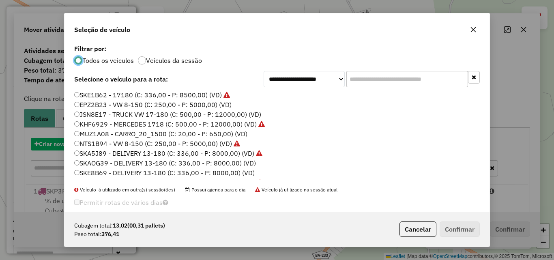
scroll to position [4, 2]
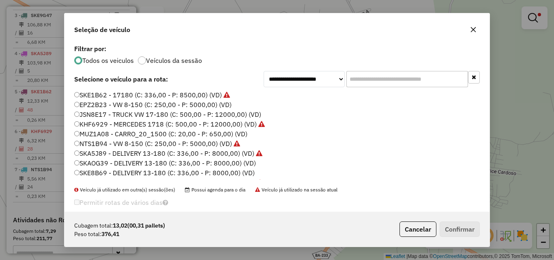
click at [97, 134] on label "MUZ1A08 - CARRO_20_1500 (C: 20,00 - P: 650,00) (VD)" at bounding box center [160, 134] width 173 height 10
click at [457, 228] on button "Confirmar" at bounding box center [460, 229] width 40 height 15
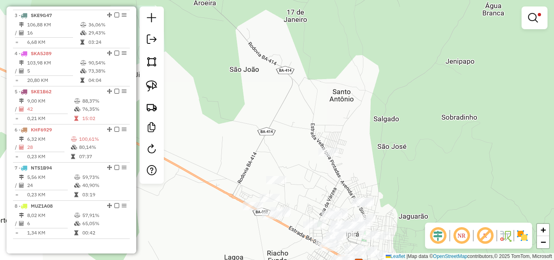
drag, startPoint x: 316, startPoint y: 43, endPoint x: 313, endPoint y: 164, distance: 121.0
click at [313, 164] on div "Limpar filtros Janela de atendimento Grade de atendimento Capacidade Transporta…" at bounding box center [277, 130] width 554 height 260
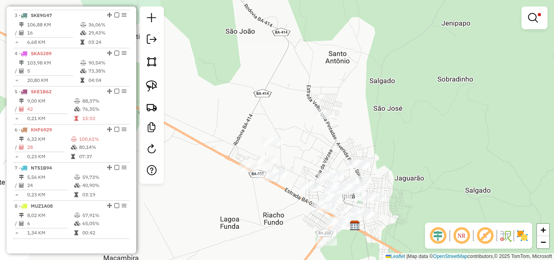
drag, startPoint x: 305, startPoint y: 174, endPoint x: 300, endPoint y: 136, distance: 38.4
click at [300, 136] on div "Limpar filtros Janela de atendimento Grade de atendimento Capacidade Transporta…" at bounding box center [277, 130] width 554 height 260
click at [152, 88] on img at bounding box center [151, 85] width 11 height 11
drag, startPoint x: 294, startPoint y: 85, endPoint x: 343, endPoint y: 108, distance: 53.6
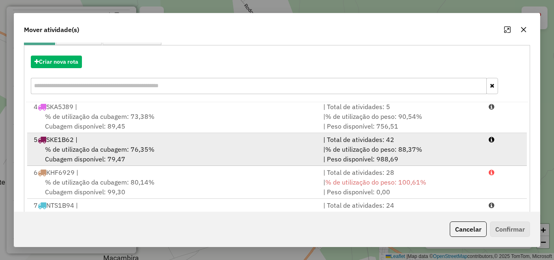
scroll to position [149, 0]
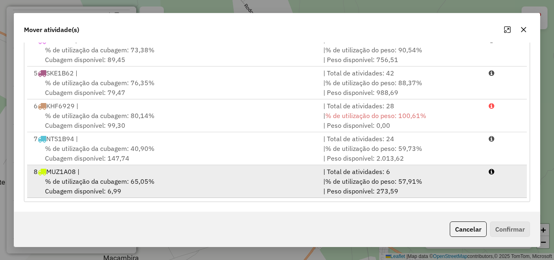
click at [107, 180] on span "% de utilização da cubagem: 65,05%" at bounding box center [100, 181] width 110 height 8
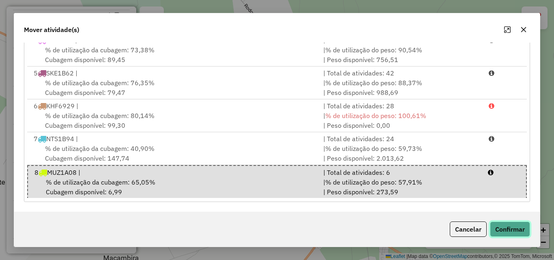
click at [505, 235] on button "Confirmar" at bounding box center [510, 229] width 40 height 15
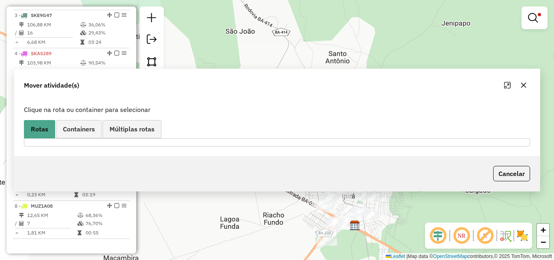
scroll to position [0, 0]
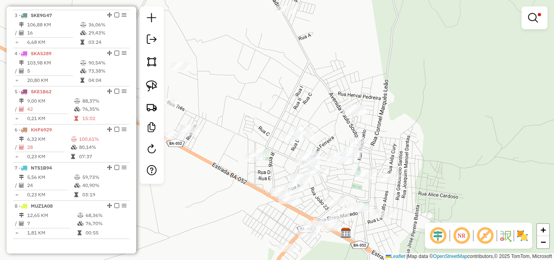
drag, startPoint x: 319, startPoint y: 176, endPoint x: 332, endPoint y: 103, distance: 74.2
click at [332, 103] on div "Limpar filtros Janela de atendimento Grade de atendimento Capacidade Transporta…" at bounding box center [277, 130] width 554 height 260
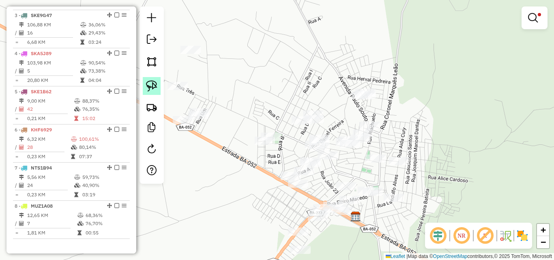
click at [146, 83] on link at bounding box center [152, 86] width 18 height 18
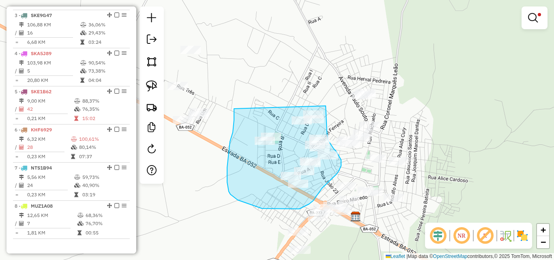
drag, startPoint x: 234, startPoint y: 117, endPoint x: 325, endPoint y: 102, distance: 92.5
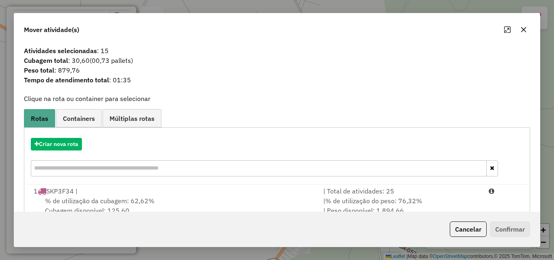
click at [526, 29] on icon "button" at bounding box center [524, 29] width 6 height 6
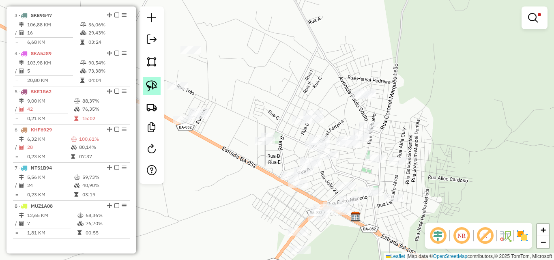
click at [145, 83] on link at bounding box center [152, 86] width 18 height 18
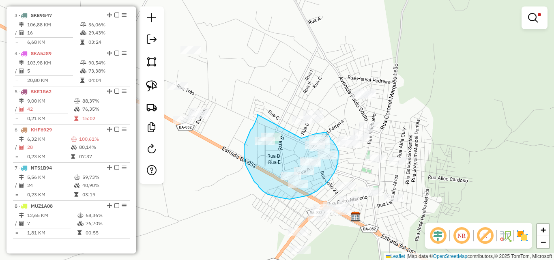
drag, startPoint x: 257, startPoint y: 114, endPoint x: 302, endPoint y: 138, distance: 50.3
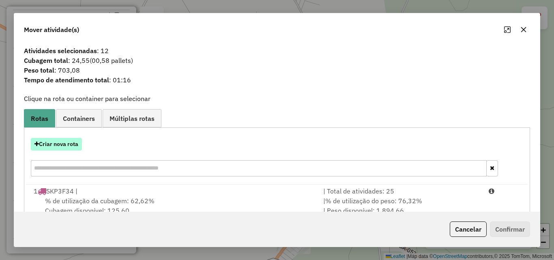
click at [56, 144] on button "Criar nova rota" at bounding box center [56, 144] width 51 height 13
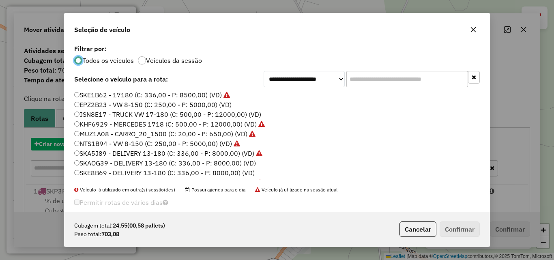
scroll to position [4, 2]
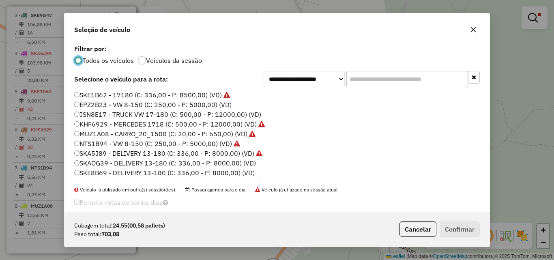
click at [90, 135] on label "MUZ1A08 - CARRO_20_1500 (C: 20,00 - P: 650,00) (VD)" at bounding box center [164, 134] width 181 height 10
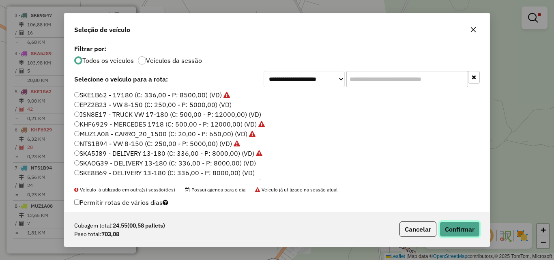
click at [459, 230] on button "Confirmar" at bounding box center [460, 229] width 40 height 15
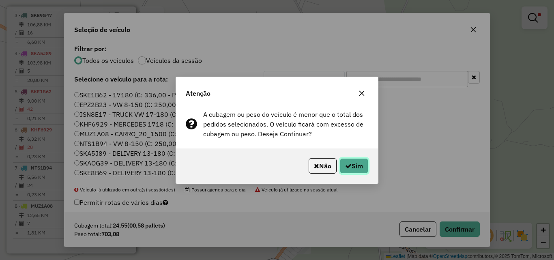
click at [352, 166] on button "Sim" at bounding box center [354, 165] width 28 height 15
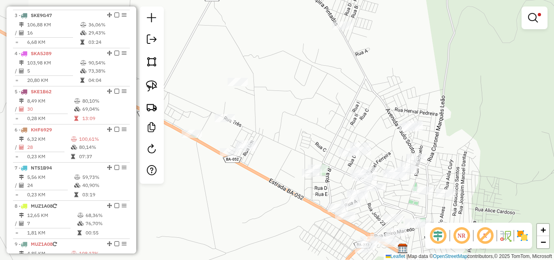
drag, startPoint x: 254, startPoint y: 105, endPoint x: 302, endPoint y: 138, distance: 57.7
click at [302, 138] on div "Limpar filtros Janela de atendimento Grade de atendimento Capacidade Transporta…" at bounding box center [277, 130] width 554 height 260
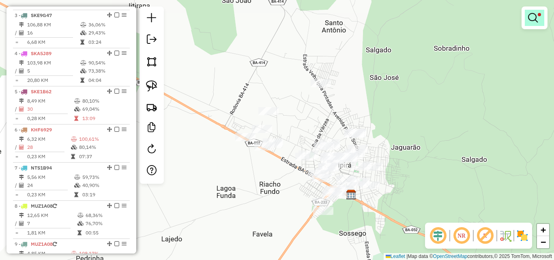
click at [540, 20] on link at bounding box center [534, 18] width 19 height 16
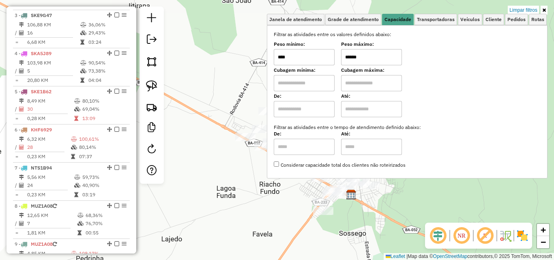
click at [322, 56] on input "****" at bounding box center [304, 57] width 61 height 16
type input "****"
click at [367, 57] on input "******" at bounding box center [371, 57] width 61 height 16
type input "****"
click at [224, 207] on div "Limpar filtros Janela de atendimento Grade de atendimento Capacidade Transporta…" at bounding box center [277, 130] width 554 height 260
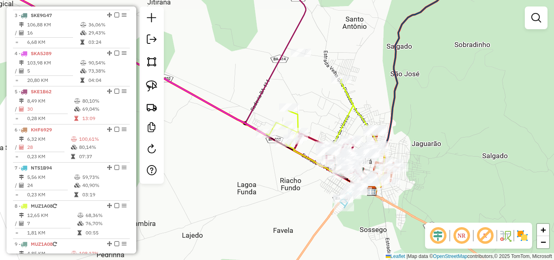
drag, startPoint x: 366, startPoint y: 92, endPoint x: 372, endPoint y: 90, distance: 5.5
click at [372, 90] on div "Janela de atendimento Grade de atendimento Capacidade Transportadoras Veículos …" at bounding box center [277, 130] width 554 height 260
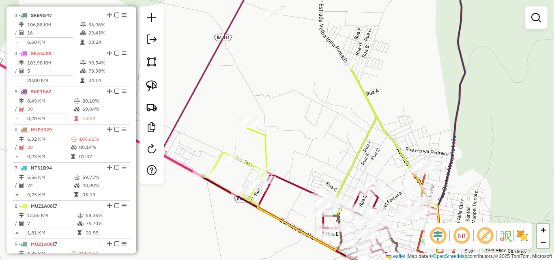
drag, startPoint x: 293, startPoint y: 109, endPoint x: 305, endPoint y: 123, distance: 18.4
click at [305, 123] on div "Janela de atendimento Grade de atendimento Capacidade Transportadoras Veículos …" at bounding box center [277, 130] width 554 height 260
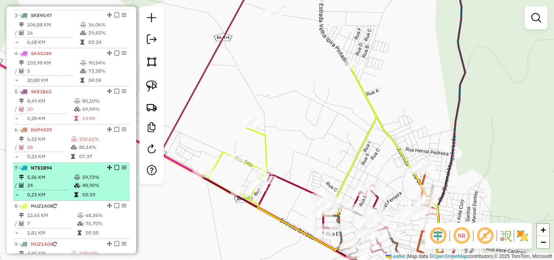
scroll to position [463, 0]
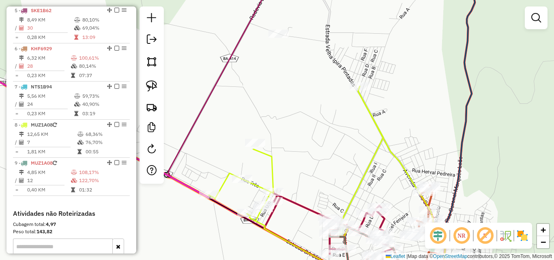
drag, startPoint x: 299, startPoint y: 113, endPoint x: 310, endPoint y: 145, distance: 34.0
click at [310, 145] on div "Janela de atendimento Grade de atendimento Capacidade Transportadoras Veículos …" at bounding box center [277, 130] width 554 height 260
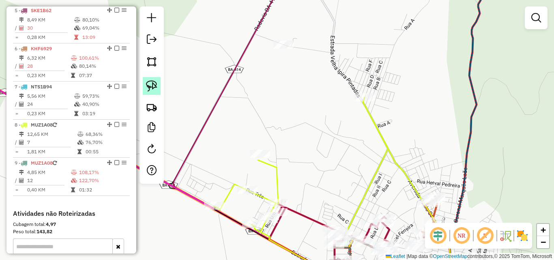
click at [151, 84] on img at bounding box center [151, 85] width 11 height 11
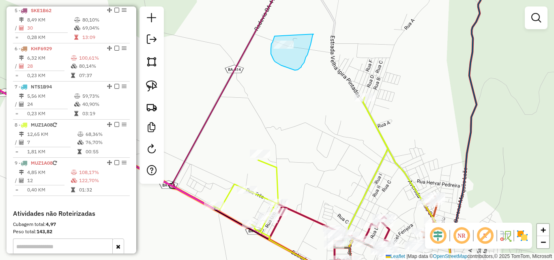
drag, startPoint x: 274, startPoint y: 37, endPoint x: 314, endPoint y: 34, distance: 39.5
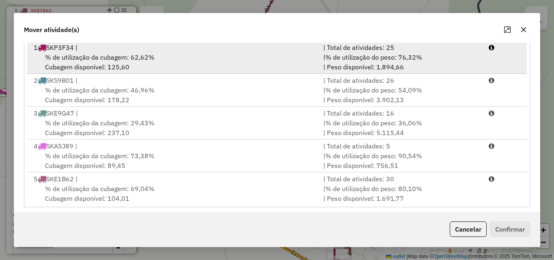
scroll to position [149, 0]
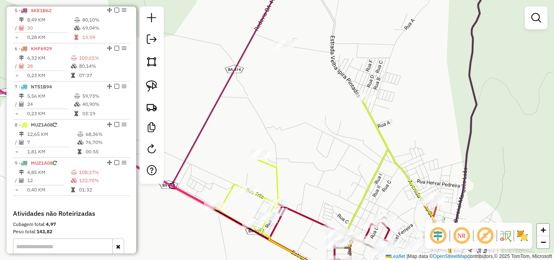
drag, startPoint x: 148, startPoint y: 85, endPoint x: 164, endPoint y: 80, distance: 17.1
click at [147, 85] on img at bounding box center [151, 85] width 11 height 11
drag, startPoint x: 266, startPoint y: 39, endPoint x: 300, endPoint y: 37, distance: 33.7
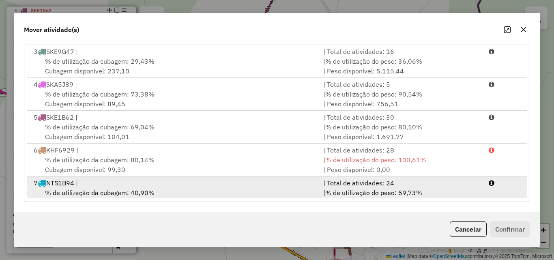
scroll to position [134, 0]
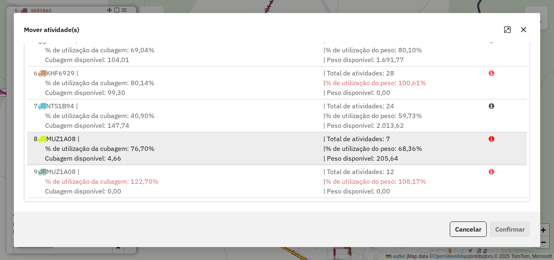
click at [91, 153] on span "% de utilização da cubagem: 76,70%" at bounding box center [100, 148] width 110 height 8
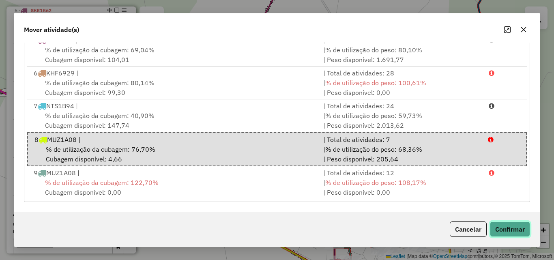
click at [505, 228] on button "Confirmar" at bounding box center [510, 229] width 40 height 15
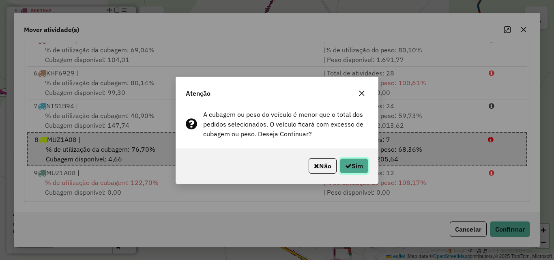
click at [354, 169] on button "Sim" at bounding box center [354, 165] width 28 height 15
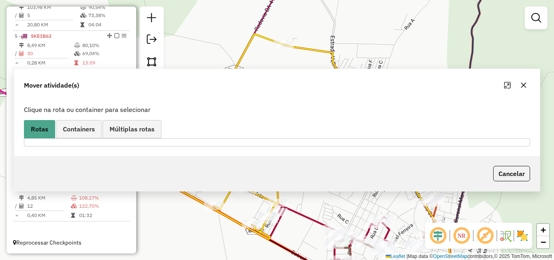
scroll to position [0, 0]
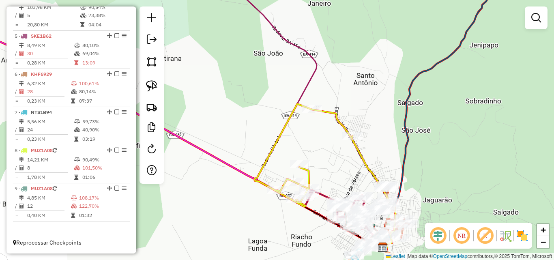
drag, startPoint x: 303, startPoint y: 232, endPoint x: 293, endPoint y: 191, distance: 42.7
click at [291, 191] on div "Janela de atendimento Grade de atendimento Capacidade Transportadoras Veículos …" at bounding box center [277, 130] width 554 height 260
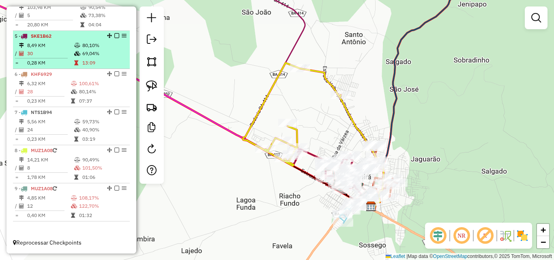
click at [80, 45] on td at bounding box center [78, 45] width 8 height 8
select select "*********"
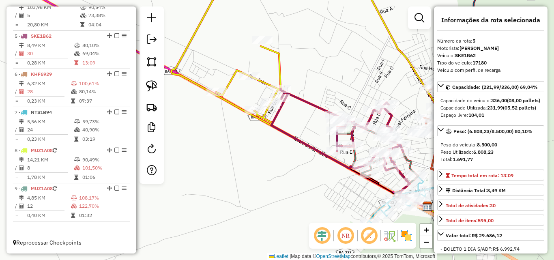
click at [302, 200] on div "Rota 7 - Placa NTS1B94 749 - MERCADINHO PRECO BOM Rota 5 - Placa SKE1B62 721 - …" at bounding box center [277, 130] width 554 height 260
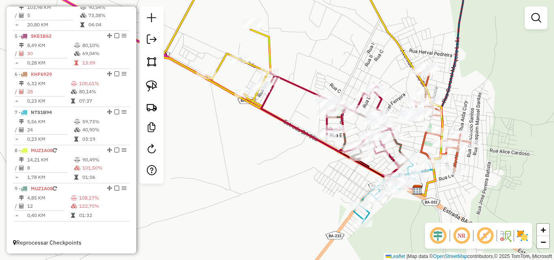
drag, startPoint x: 302, startPoint y: 208, endPoint x: 264, endPoint y: 156, distance: 64.5
click at [264, 156] on div "Janela de atendimento Grade de atendimento Capacidade Transportadoras Veículos …" at bounding box center [277, 130] width 554 height 260
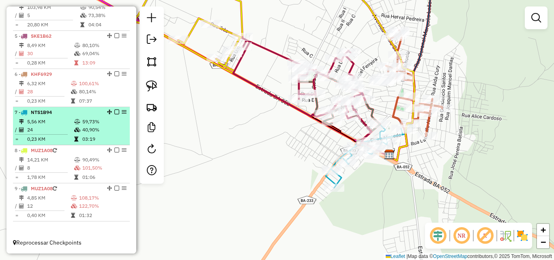
click at [57, 123] on td "5,56 KM" at bounding box center [50, 122] width 47 height 8
select select "*********"
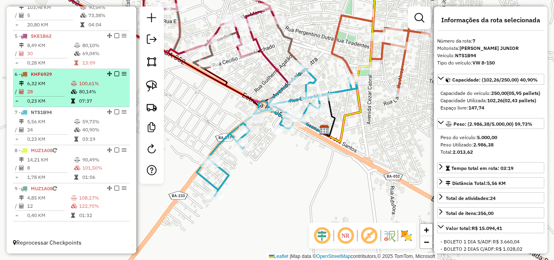
click at [63, 89] on td "28" at bounding box center [49, 92] width 44 height 8
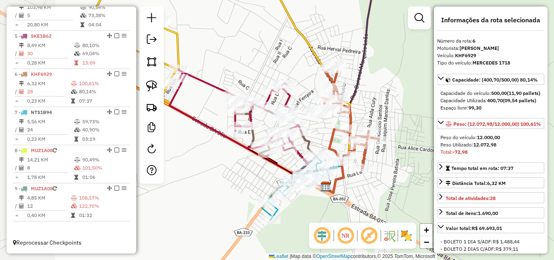
drag, startPoint x: 169, startPoint y: 204, endPoint x: 232, endPoint y: 190, distance: 64.4
click at [232, 190] on div "Janela de atendimento Grade de atendimento Capacidade Transportadoras Veículos …" at bounding box center [277, 130] width 554 height 260
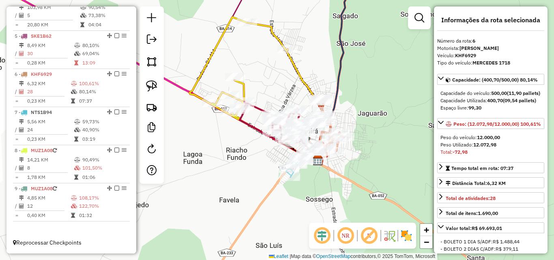
drag, startPoint x: 198, startPoint y: 176, endPoint x: 231, endPoint y: 176, distance: 32.5
click at [231, 176] on div "Janela de atendimento Grade de atendimento Capacidade Transportadoras Veículos …" at bounding box center [277, 130] width 554 height 260
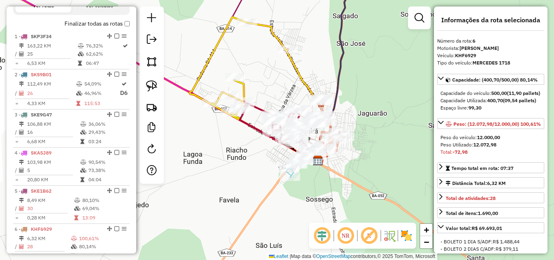
scroll to position [241, 0]
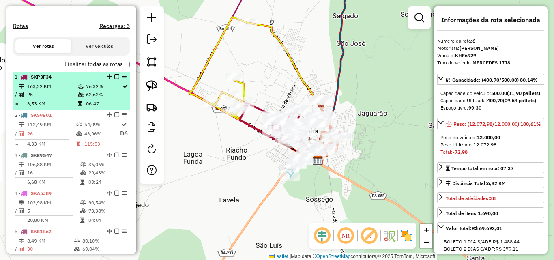
click at [63, 99] on td "25" at bounding box center [52, 95] width 51 height 8
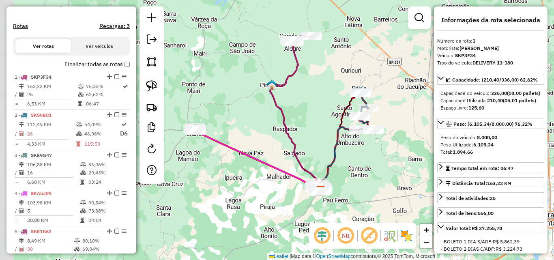
drag, startPoint x: 219, startPoint y: 121, endPoint x: 237, endPoint y: 104, distance: 25.0
click at [237, 104] on div "Janela de atendimento Grade de atendimento Capacidade Transportadoras Veículos …" at bounding box center [277, 130] width 554 height 260
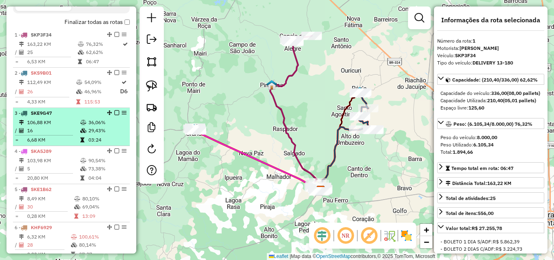
scroll to position [282, 0]
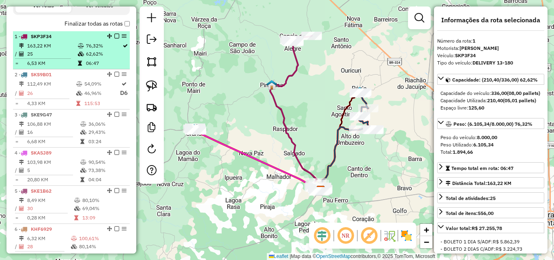
click at [71, 58] on td "25" at bounding box center [52, 54] width 51 height 8
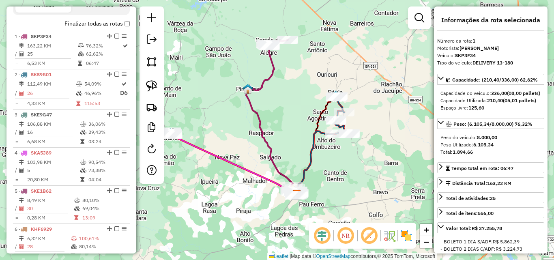
drag, startPoint x: 298, startPoint y: 121, endPoint x: 287, endPoint y: 99, distance: 24.2
click at [286, 99] on div "Janela de atendimento Grade de atendimento Capacidade Transportadoras Veículos …" at bounding box center [277, 130] width 554 height 260
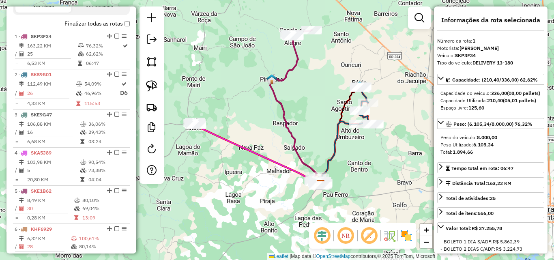
drag, startPoint x: 224, startPoint y: 116, endPoint x: 250, endPoint y: 116, distance: 26.4
click at [250, 116] on div "Janela de atendimento Grade de atendimento Capacidade Transportadoras Veículos …" at bounding box center [277, 130] width 554 height 260
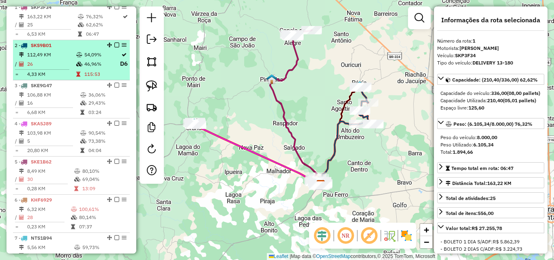
scroll to position [323, 0]
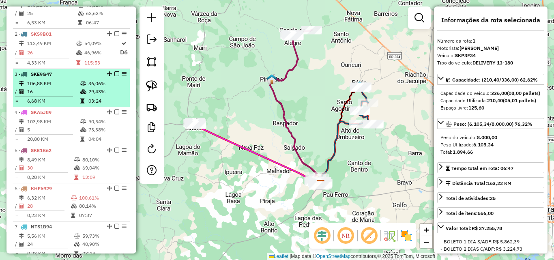
click at [61, 88] on td "106,88 KM" at bounding box center [53, 84] width 53 height 8
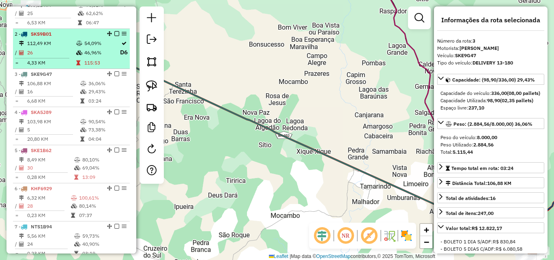
click at [53, 58] on td "26" at bounding box center [51, 52] width 49 height 10
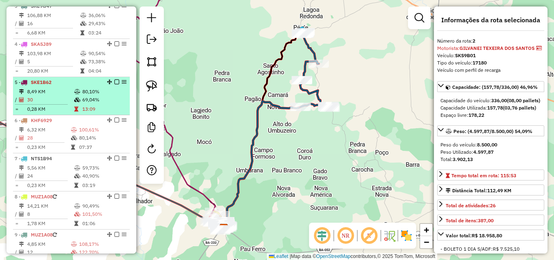
scroll to position [404, 0]
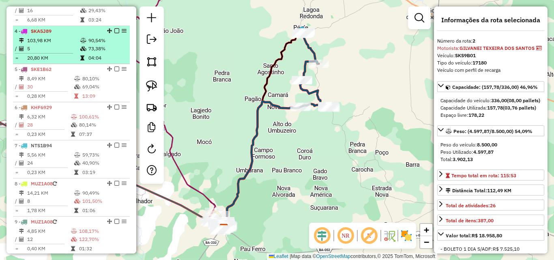
click at [55, 53] on td "5" at bounding box center [53, 49] width 53 height 8
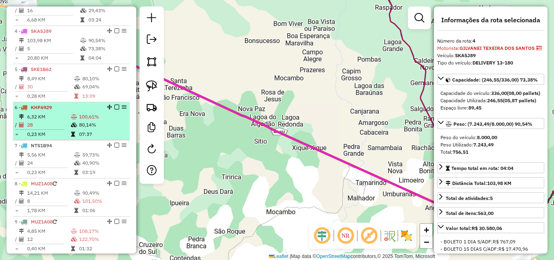
click at [66, 111] on div "6 - KHF6929" at bounding box center [58, 107] width 86 height 7
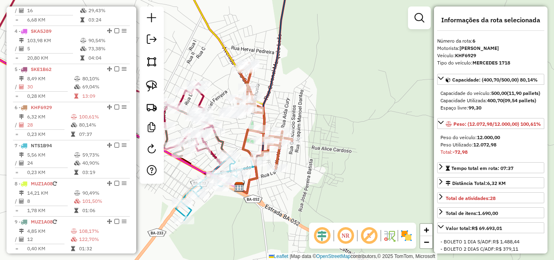
drag, startPoint x: 213, startPoint y: 127, endPoint x: 235, endPoint y: 127, distance: 21.9
click at [234, 127] on div "Janela de atendimento Grade de atendimento Capacidade Transportadoras Veículos …" at bounding box center [277, 130] width 554 height 260
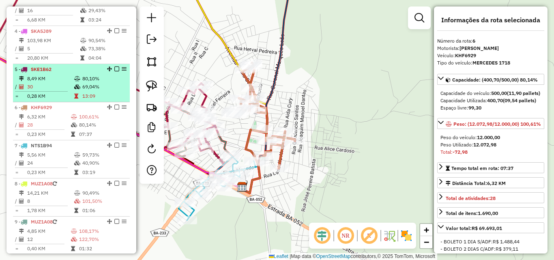
click at [47, 83] on td "8,49 KM" at bounding box center [50, 79] width 47 height 8
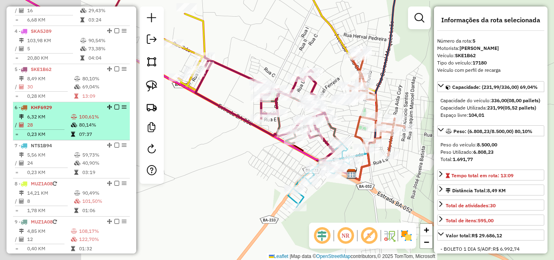
click at [86, 129] on td "80,14%" at bounding box center [102, 125] width 47 height 8
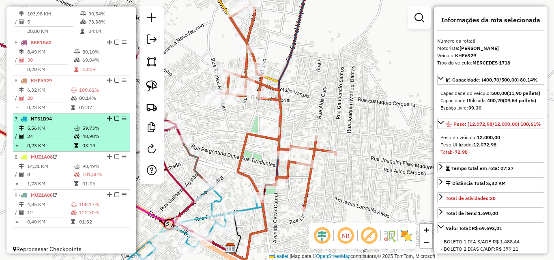
scroll to position [444, 0]
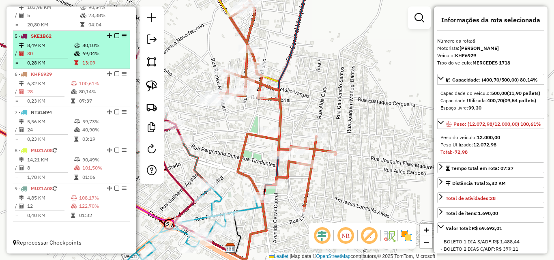
click at [42, 42] on td "8,49 KM" at bounding box center [50, 45] width 47 height 8
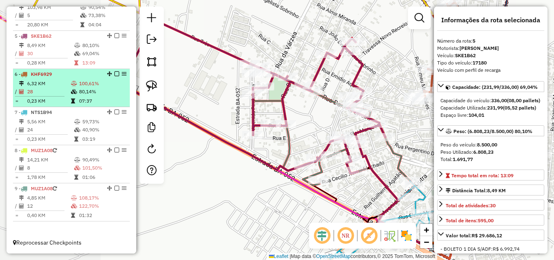
click at [52, 76] on span "KHF6929" at bounding box center [41, 74] width 21 height 6
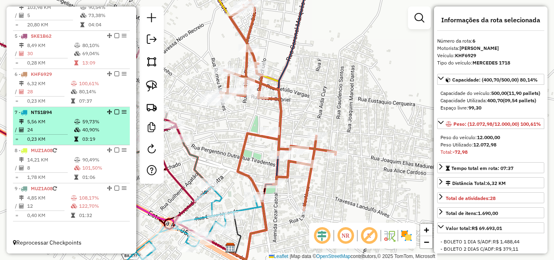
click at [51, 124] on td "5,56 KM" at bounding box center [50, 122] width 47 height 8
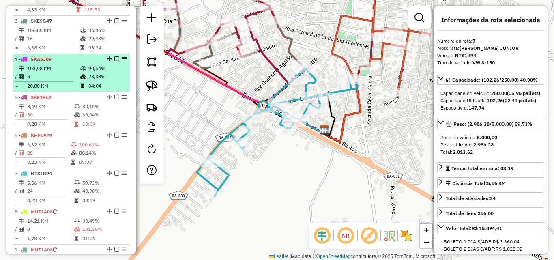
scroll to position [363, 0]
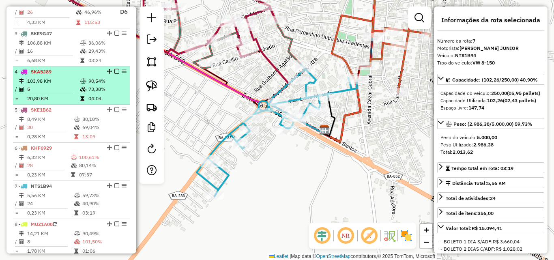
click at [55, 93] on td "5" at bounding box center [53, 89] width 53 height 8
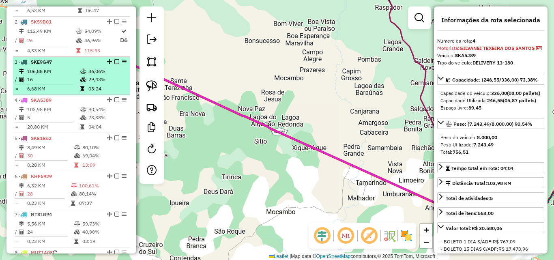
scroll to position [323, 0]
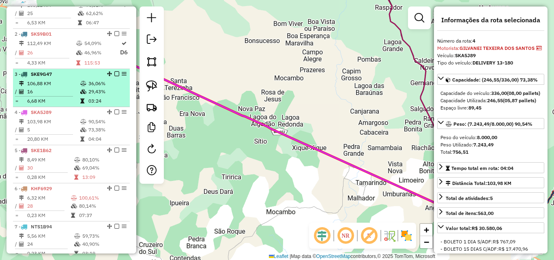
click at [58, 88] on td "106,88 KM" at bounding box center [53, 84] width 53 height 8
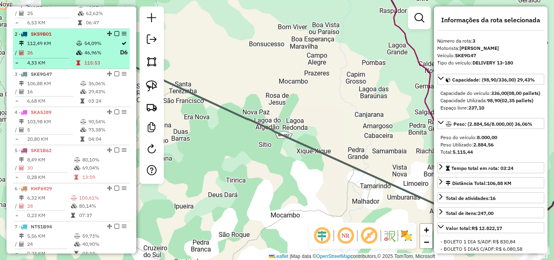
click at [60, 58] on td "26" at bounding box center [51, 52] width 49 height 10
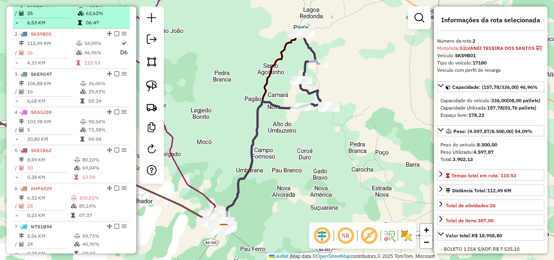
click at [64, 27] on td "6,53 KM" at bounding box center [52, 23] width 51 height 8
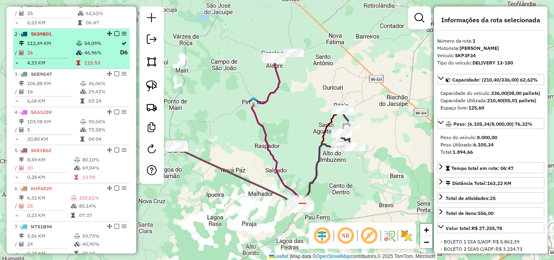
scroll to position [241, 0]
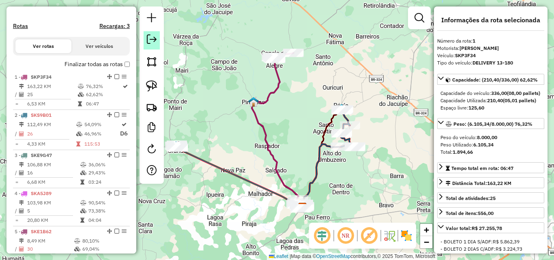
click at [156, 43] on em at bounding box center [152, 39] width 10 height 10
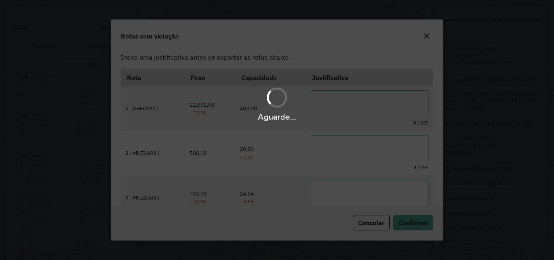
scroll to position [15, 0]
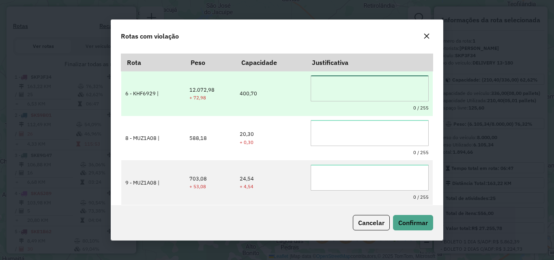
click at [337, 84] on textarea at bounding box center [370, 88] width 118 height 26
drag, startPoint x: 351, startPoint y: 93, endPoint x: 307, endPoint y: 85, distance: 44.3
click at [307, 85] on td "**********" at bounding box center [369, 93] width 127 height 45
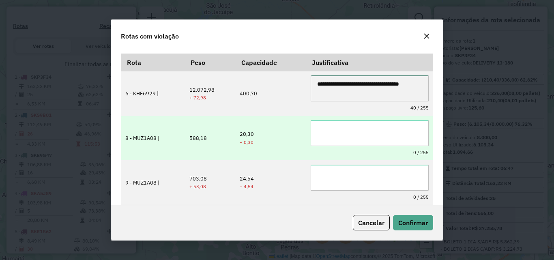
type textarea "**********"
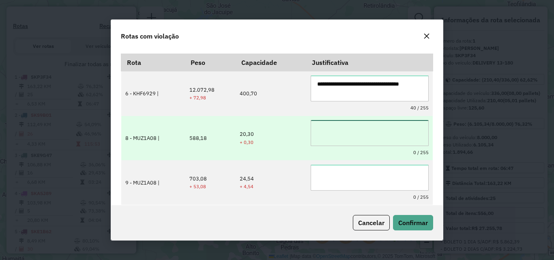
click at [338, 129] on textarea at bounding box center [370, 133] width 118 height 26
paste textarea "**********"
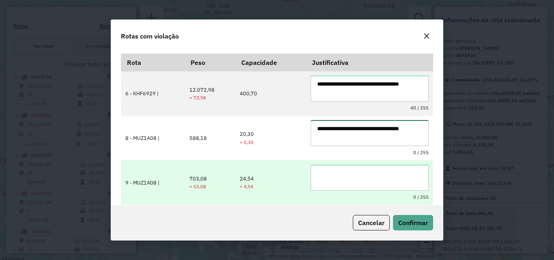
type textarea "**********"
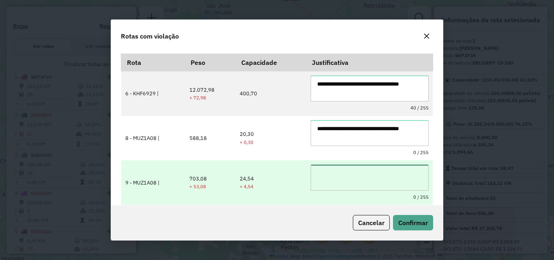
click at [340, 177] on textarea at bounding box center [370, 178] width 118 height 26
paste textarea "**********"
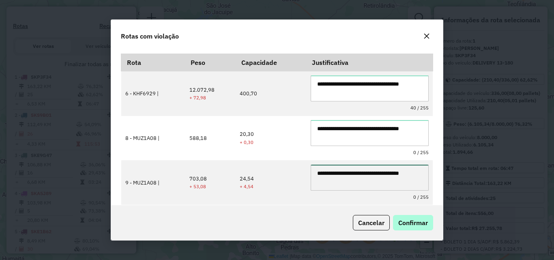
type textarea "**********"
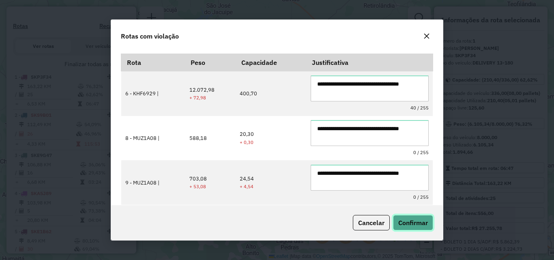
click at [420, 224] on span "Confirmar" at bounding box center [414, 223] width 30 height 8
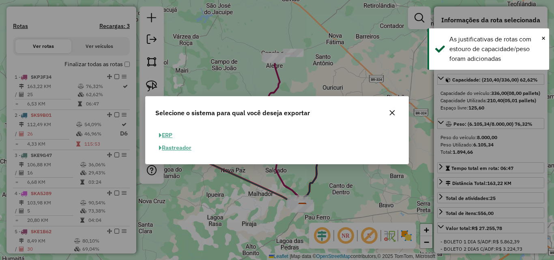
click at [172, 130] on button "ERP" at bounding box center [165, 135] width 21 height 13
select select "**"
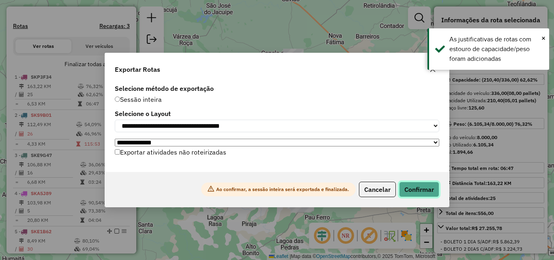
click at [432, 195] on button "Confirmar" at bounding box center [419, 189] width 40 height 15
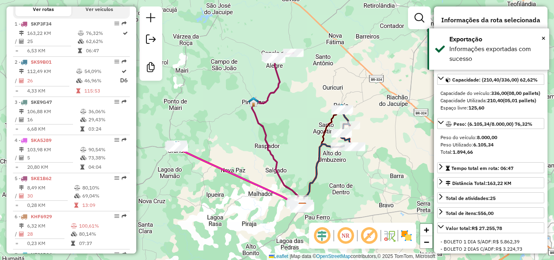
scroll to position [320, 0]
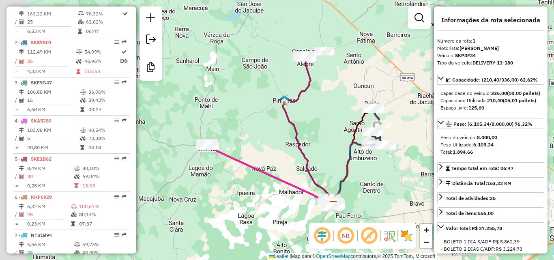
drag, startPoint x: 255, startPoint y: 211, endPoint x: 261, endPoint y: 211, distance: 5.7
click at [261, 211] on div "Janela de atendimento Grade de atendimento Capacidade Transportadoras Veículos …" at bounding box center [277, 130] width 554 height 260
click at [274, 167] on div "Janela de atendimento Grade de atendimento Capacidade Transportadoras Veículos …" at bounding box center [277, 130] width 554 height 260
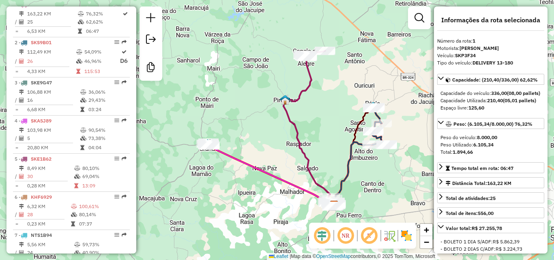
click at [344, 125] on div "Janela de atendimento Grade de atendimento Capacidade Transportadoras Veículos …" at bounding box center [277, 130] width 554 height 260
